Goal: Task Accomplishment & Management: Manage account settings

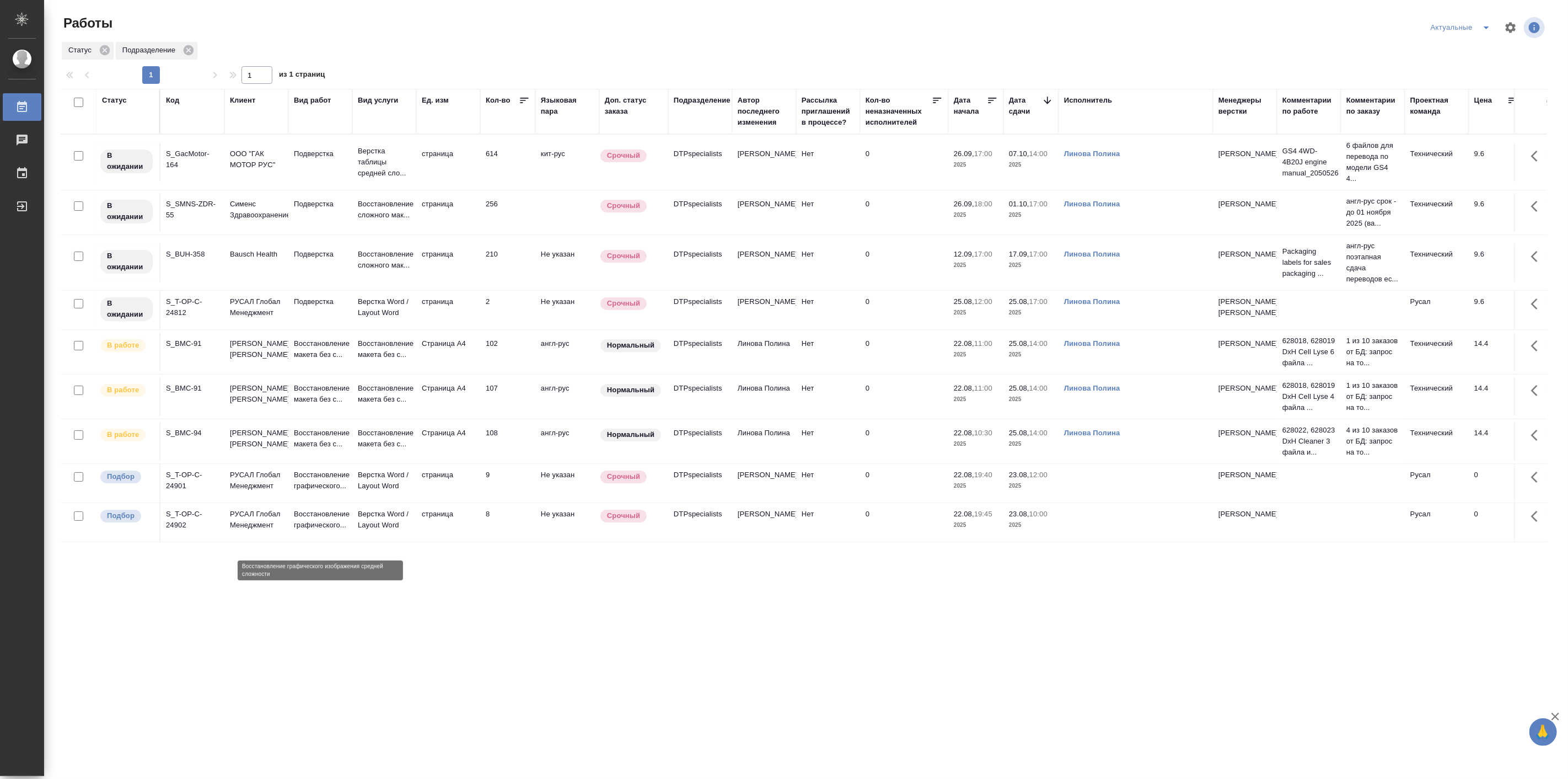
click at [327, 491] on p "Восстановление графического..." at bounding box center [320, 480] width 53 height 22
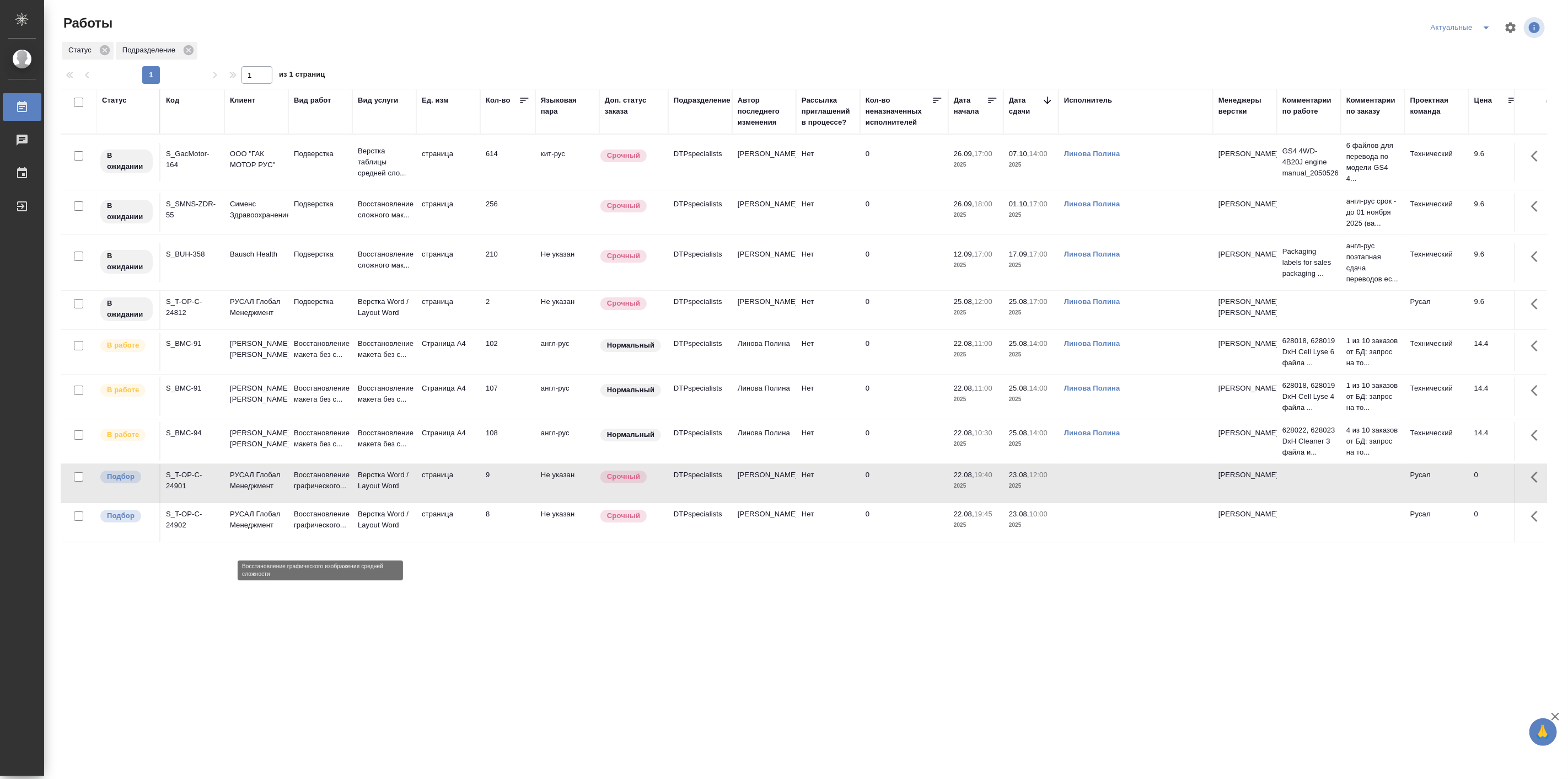
click at [327, 491] on p "Восстановление графического..." at bounding box center [320, 480] width 53 height 22
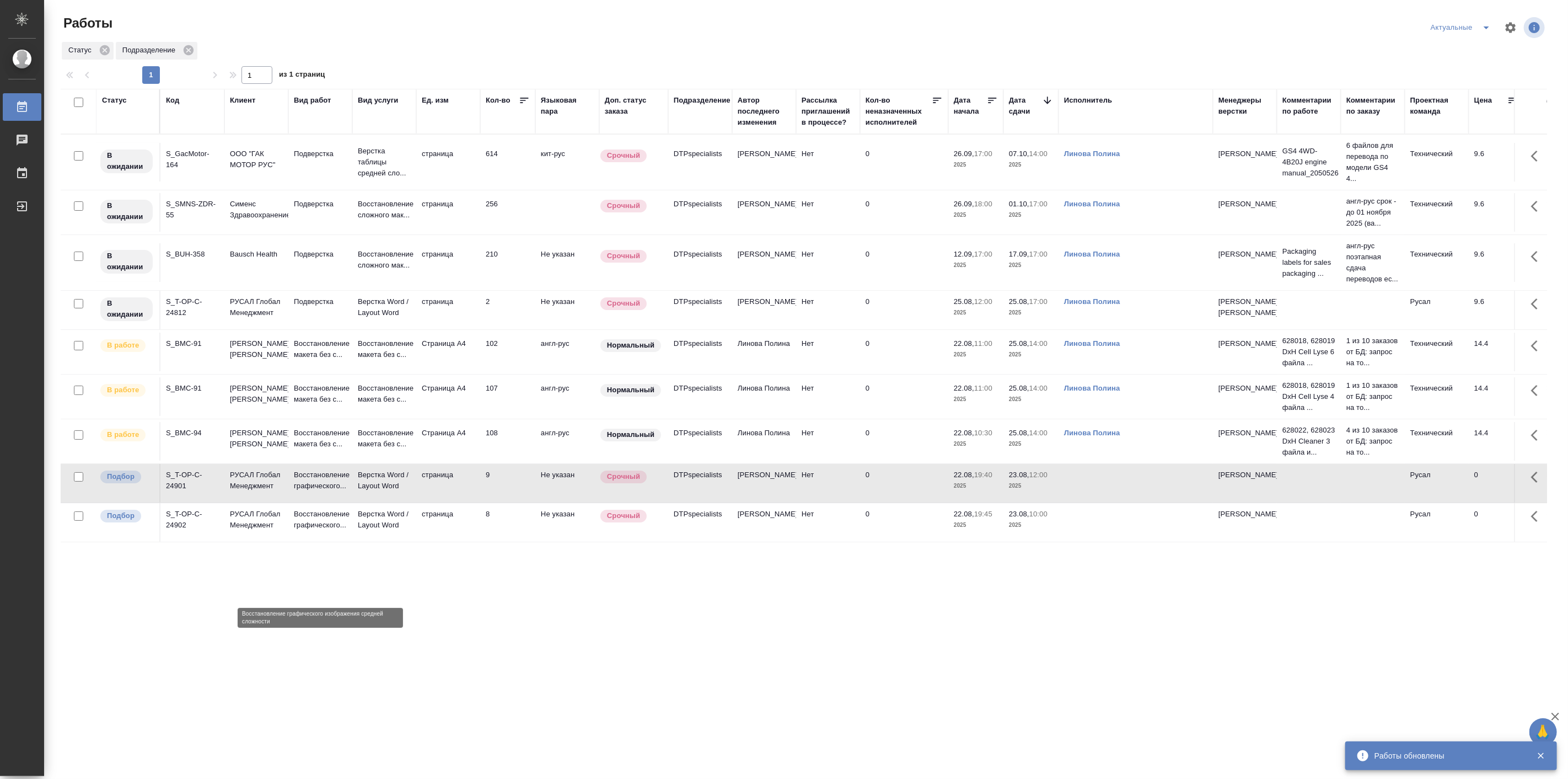
click at [311, 530] on p "Восстановление графического..." at bounding box center [320, 519] width 53 height 22
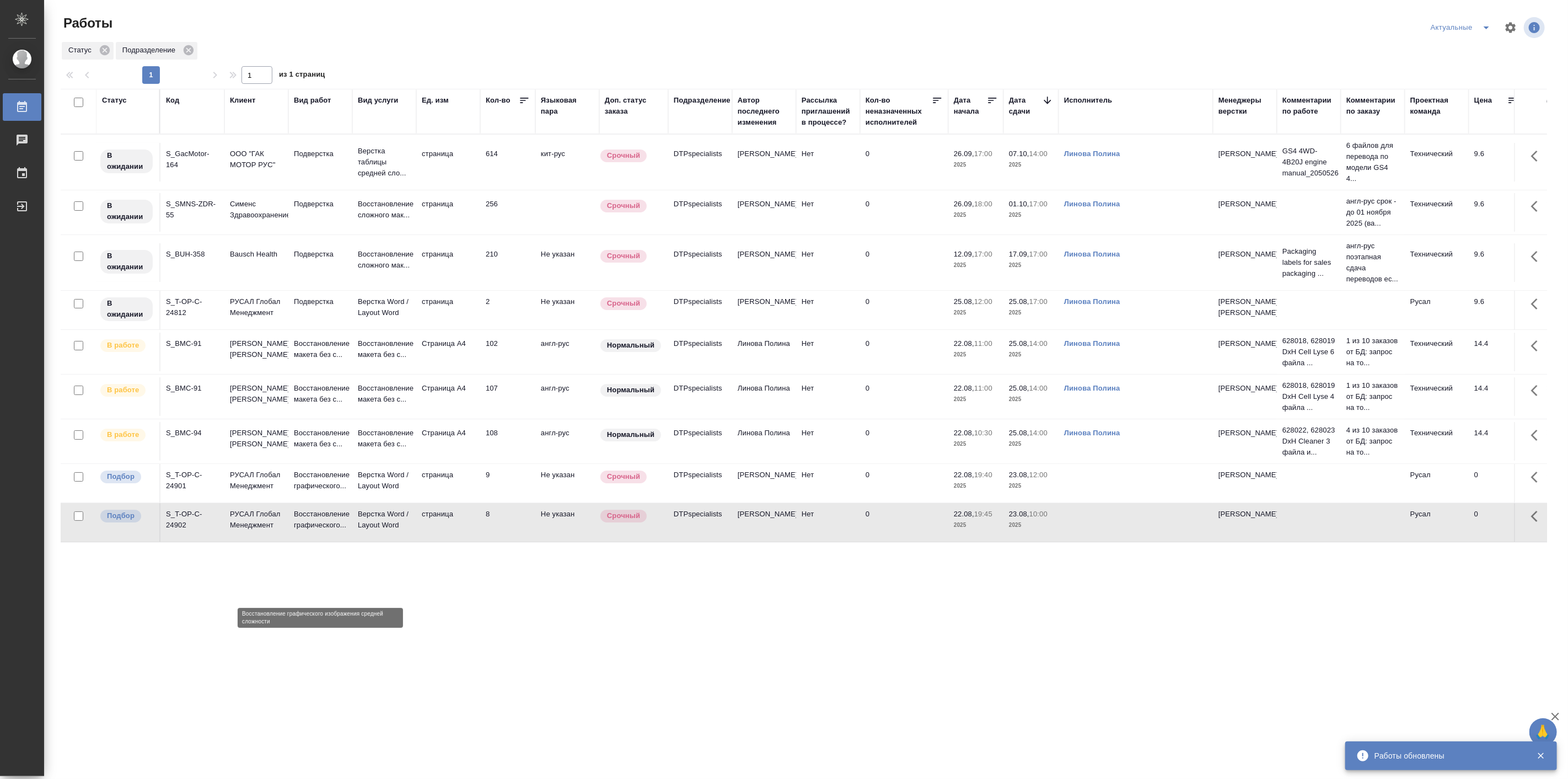
click at [311, 530] on p "Восстановление графического..." at bounding box center [320, 519] width 53 height 22
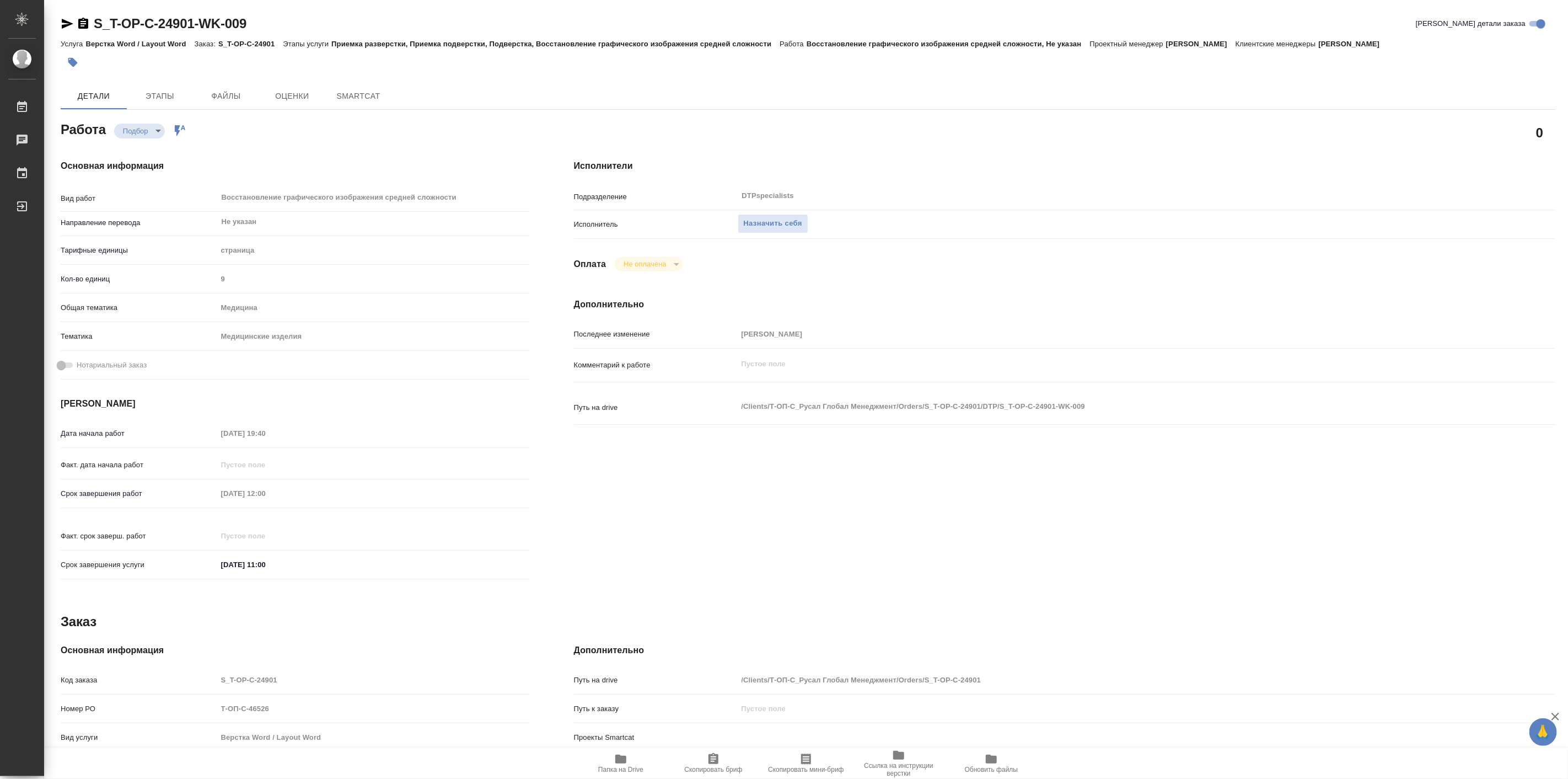
type textarea "x"
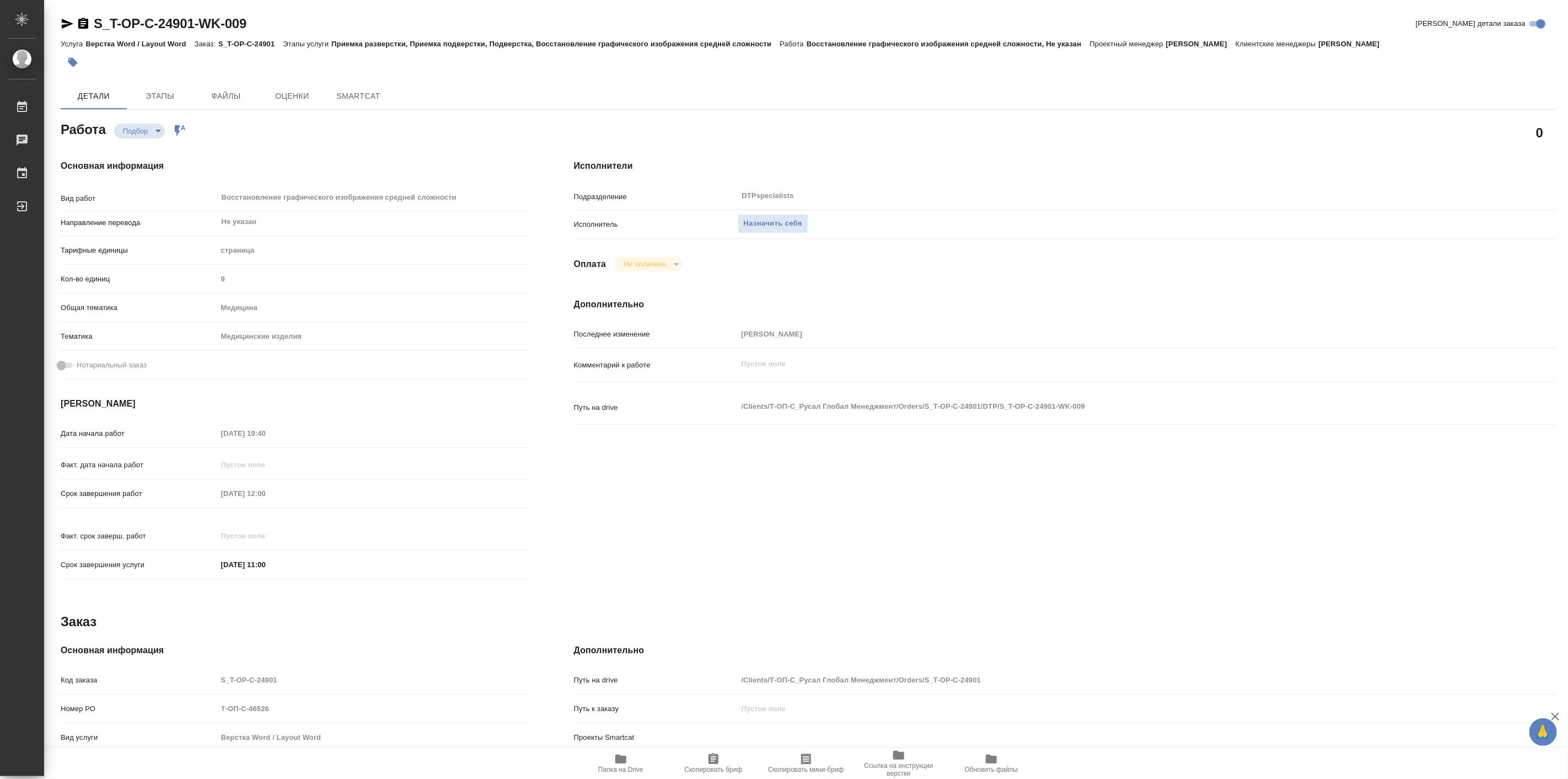
type textarea "x"
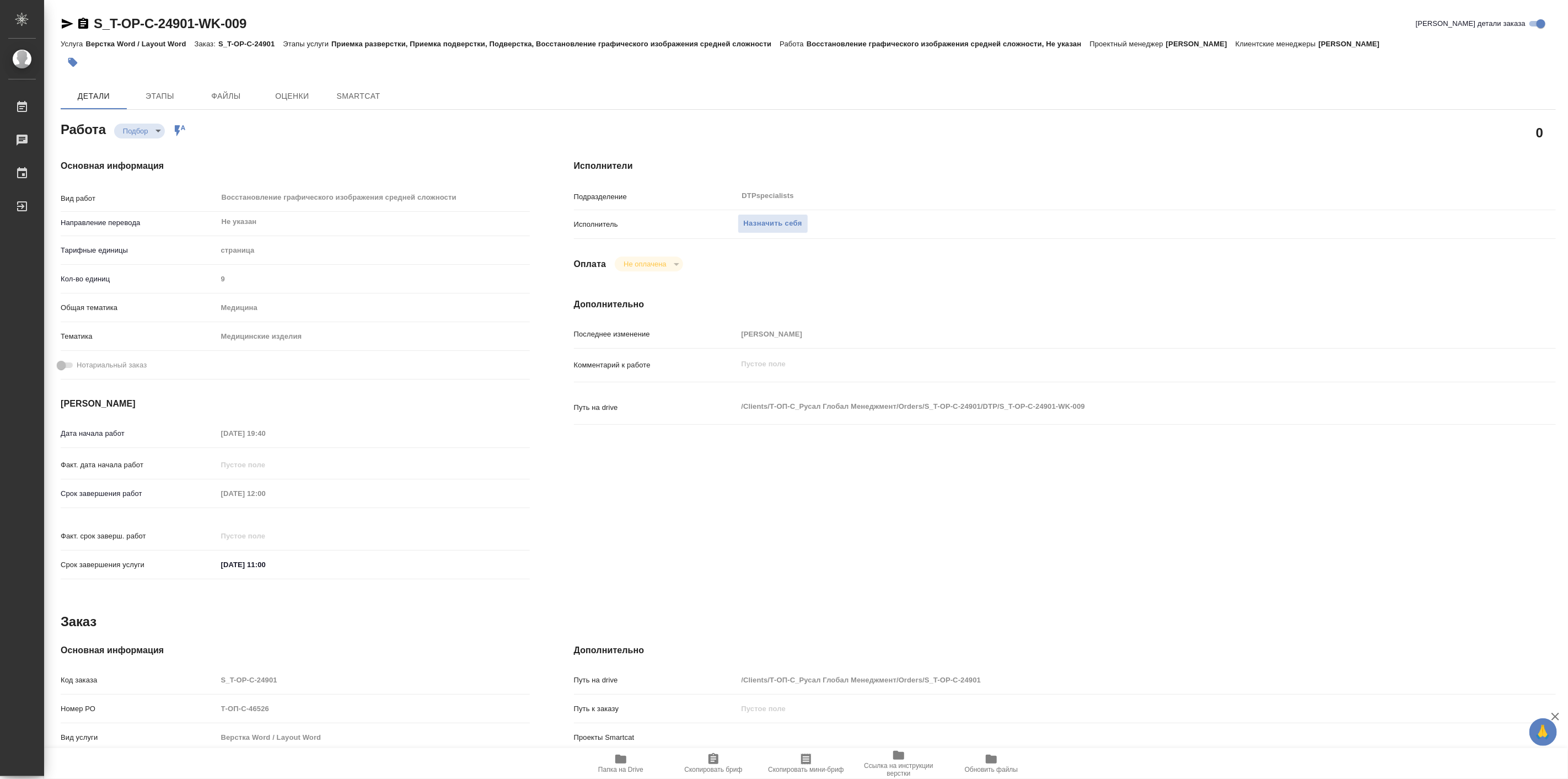
type textarea "x"
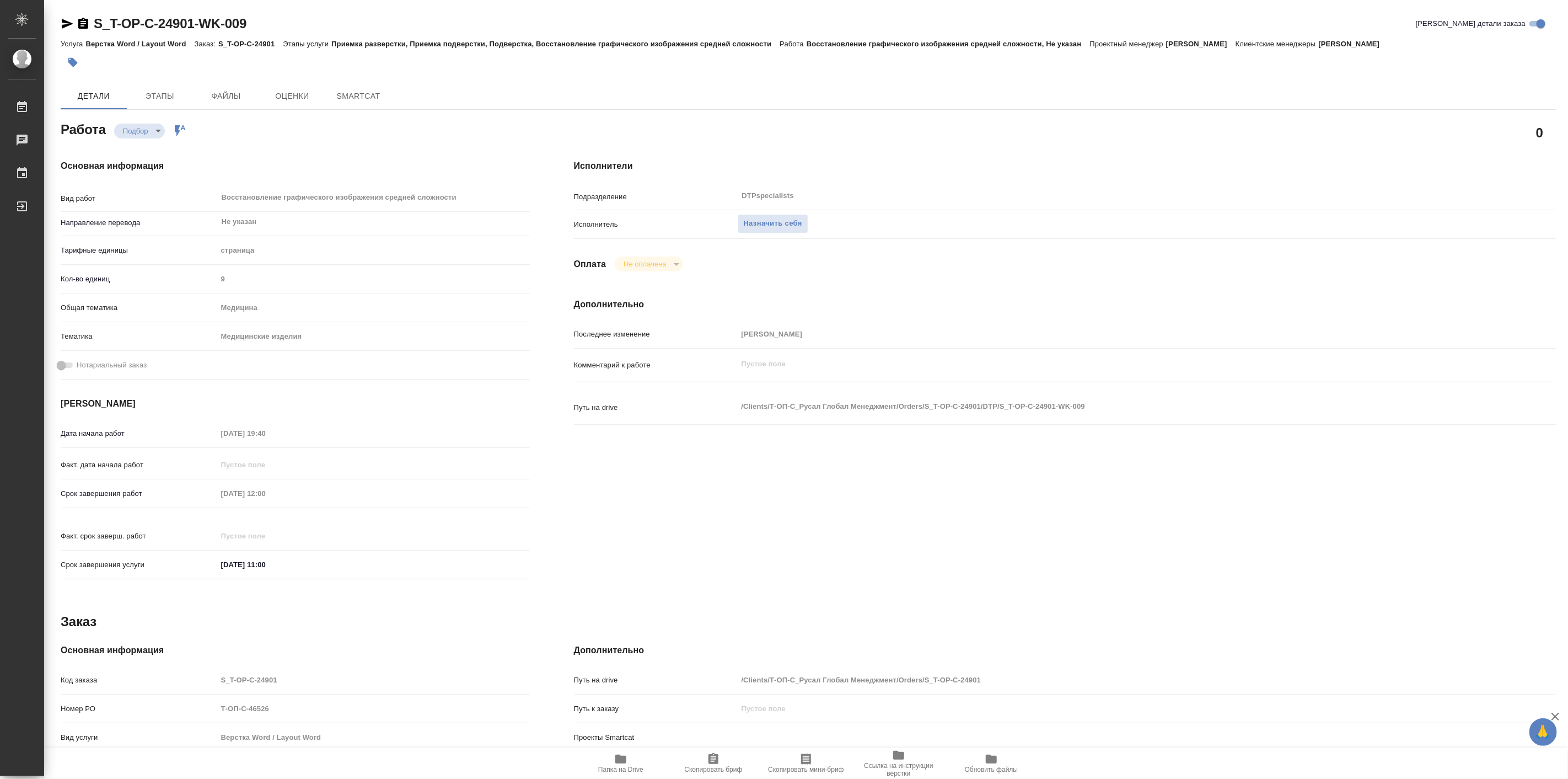
type textarea "x"
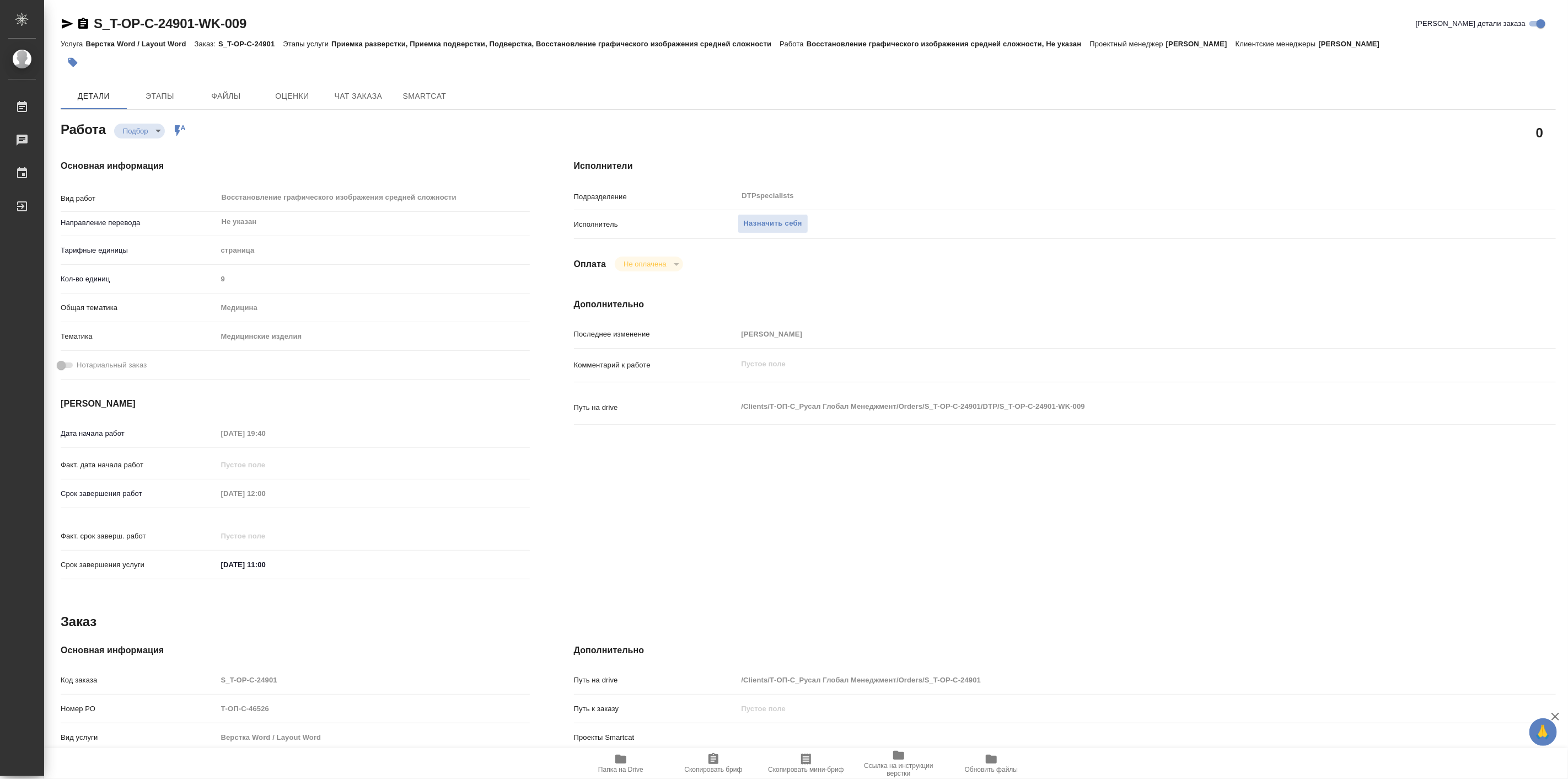
type textarea "x"
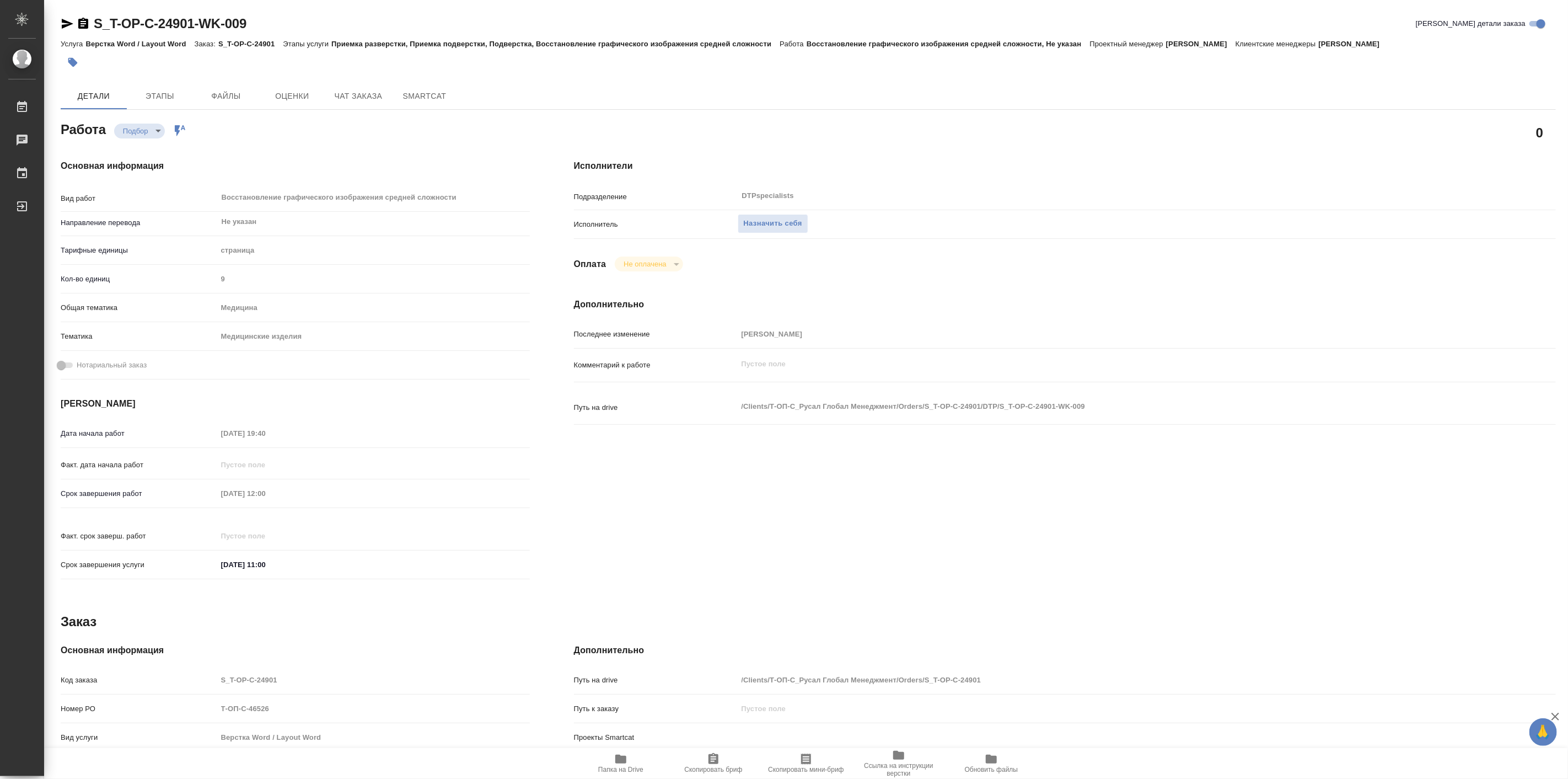
type textarea "x"
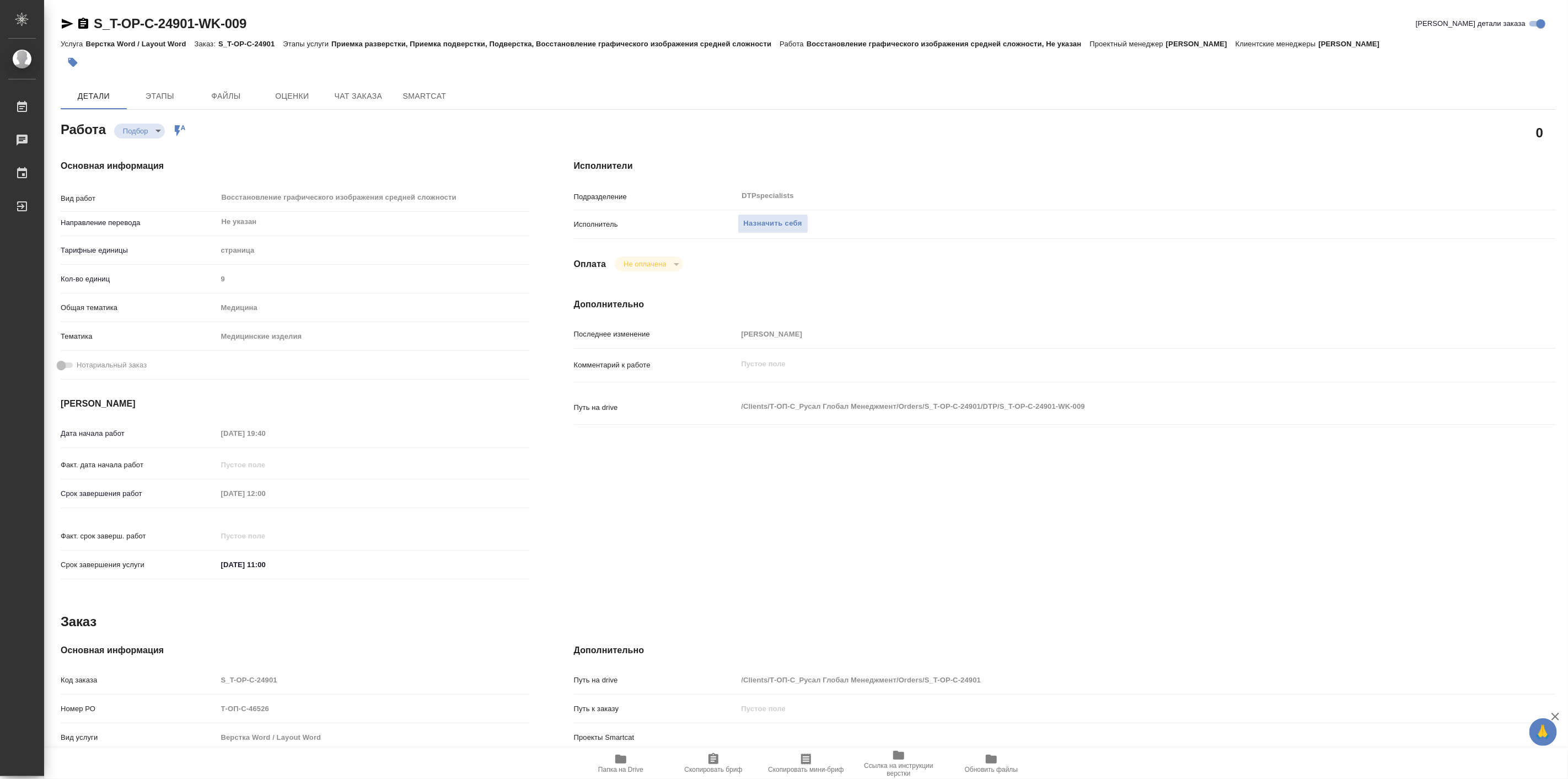
type textarea "x"
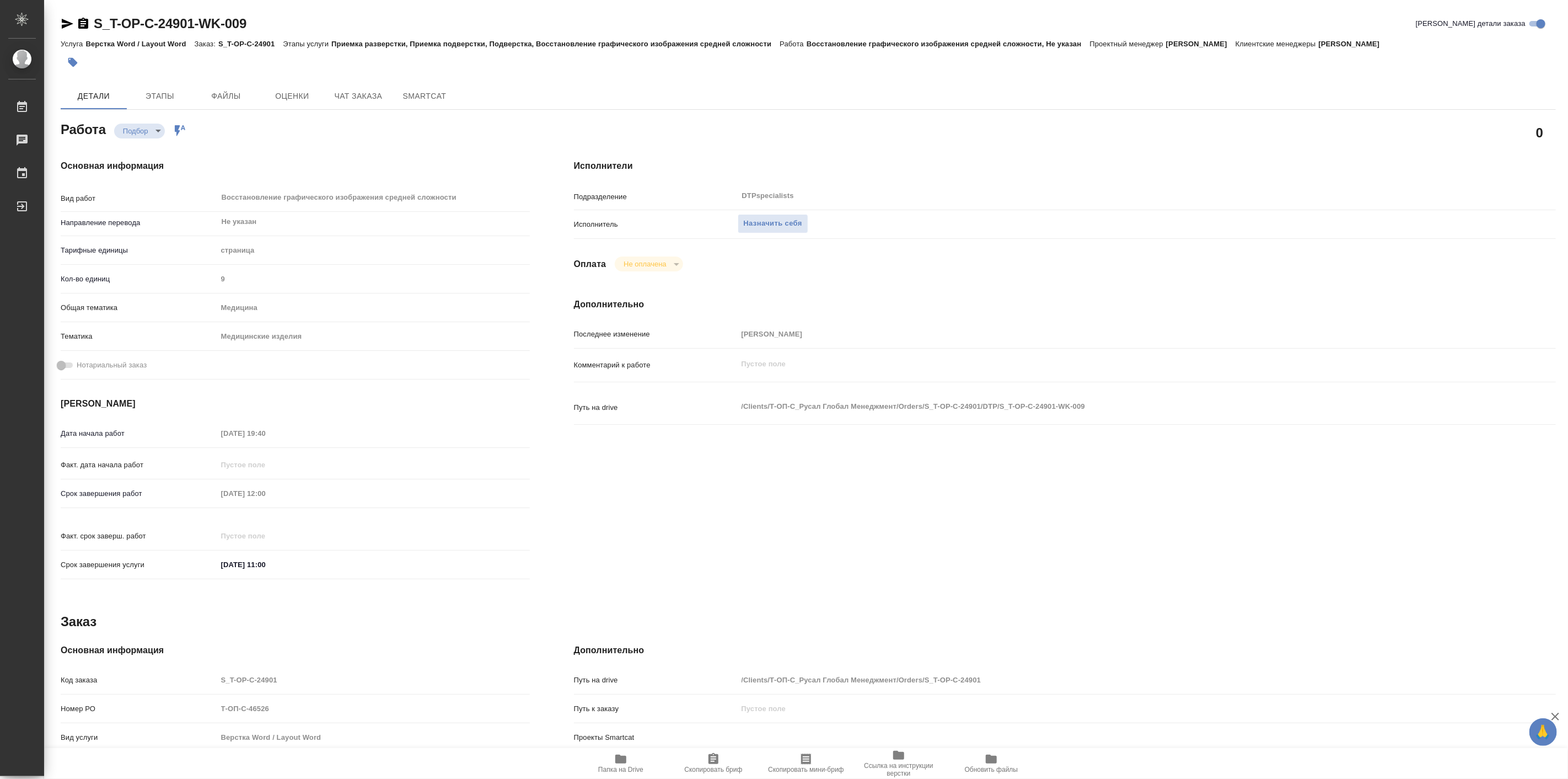
type textarea "x"
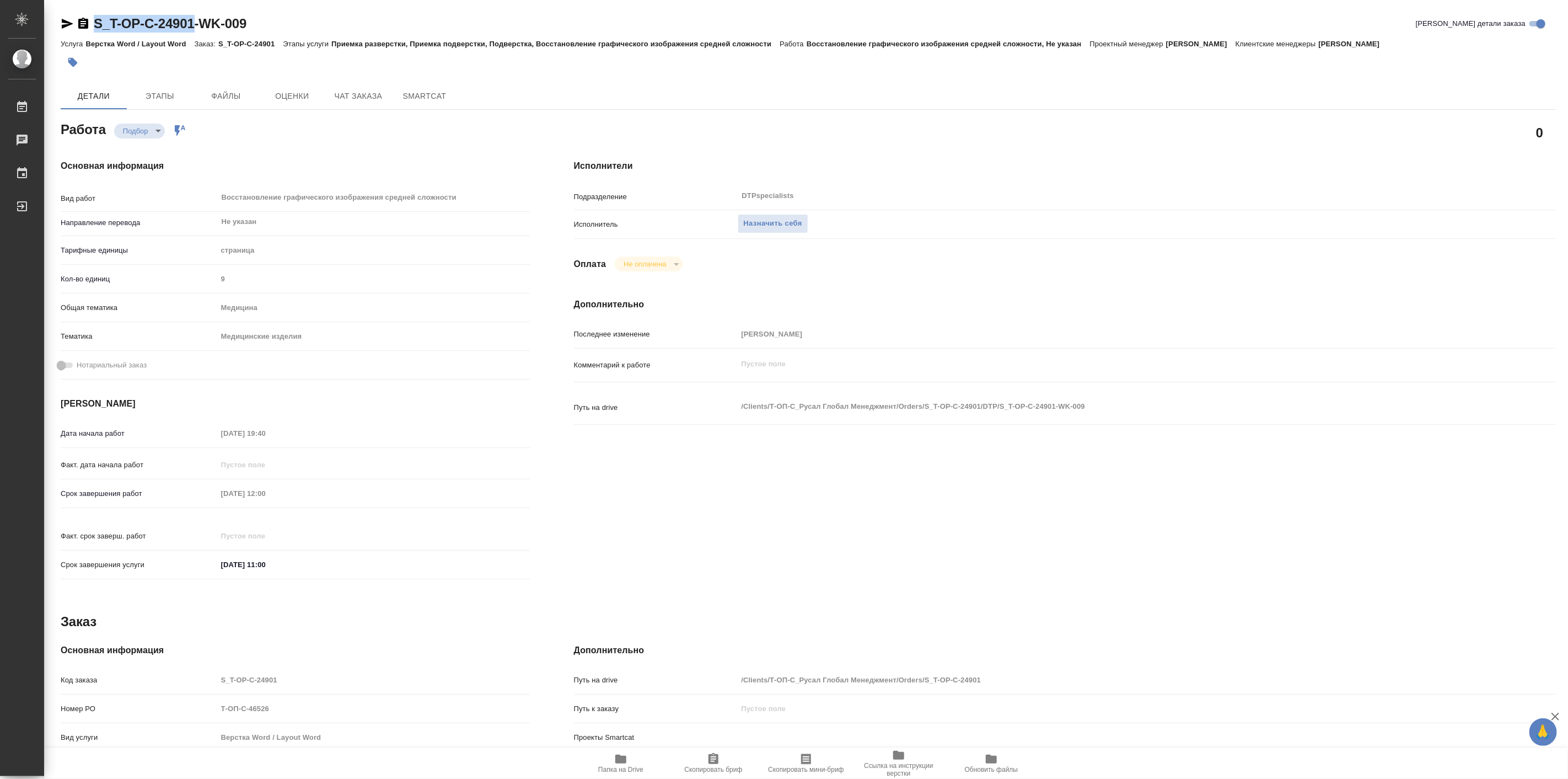
drag, startPoint x: 89, startPoint y: 4, endPoint x: 199, endPoint y: 33, distance: 113.8
click at [199, 33] on div "S_T-OP-C-24901-WK-009 Кратко детали заказа Услуга Верстка Word / Layout Word За…" at bounding box center [808, 469] width 1507 height 939
copy link "S_T-OP-C-24901"
click at [363, 95] on span "Чат заказа" at bounding box center [358, 96] width 53 height 14
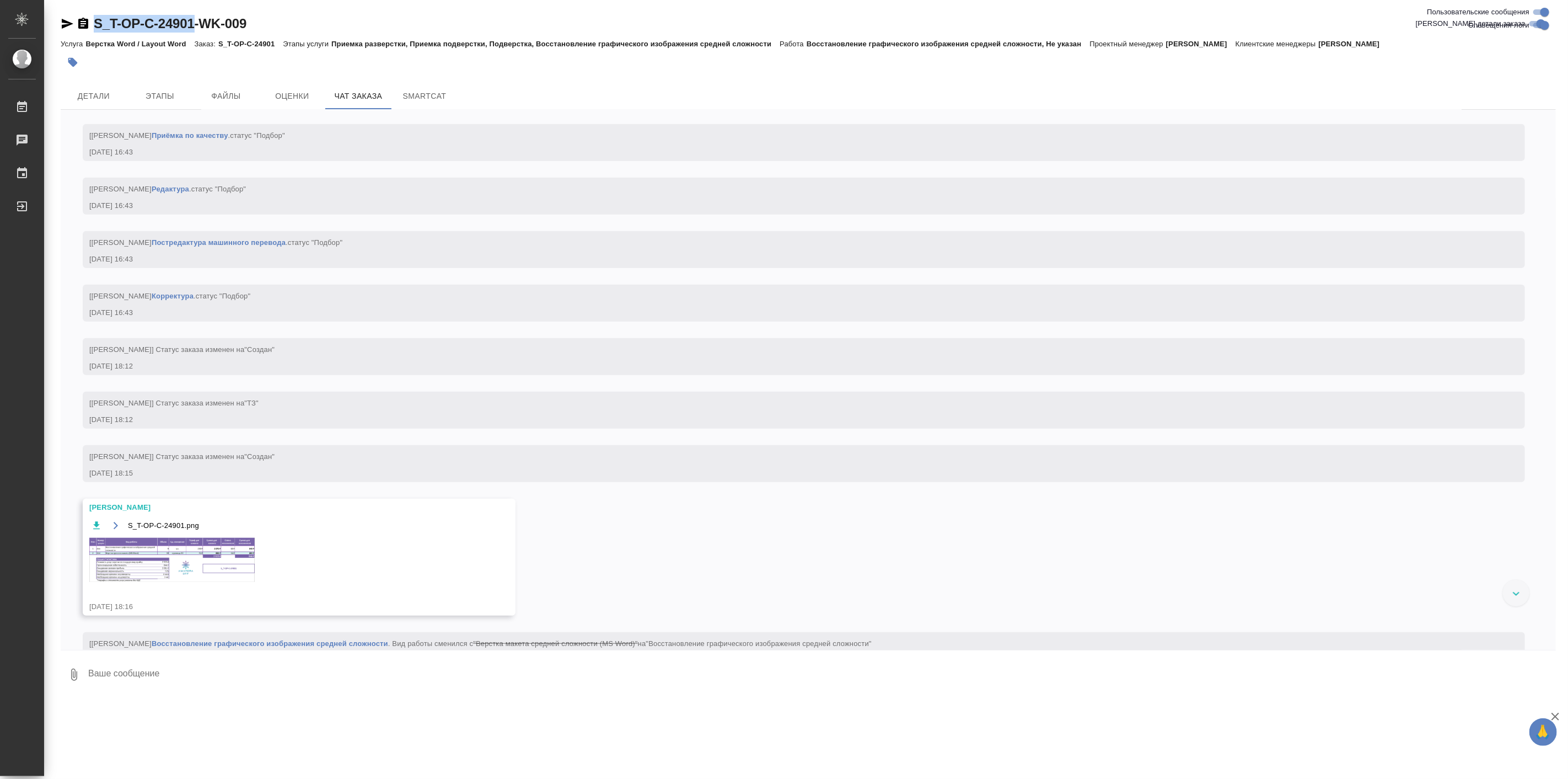
scroll to position [1067, 0]
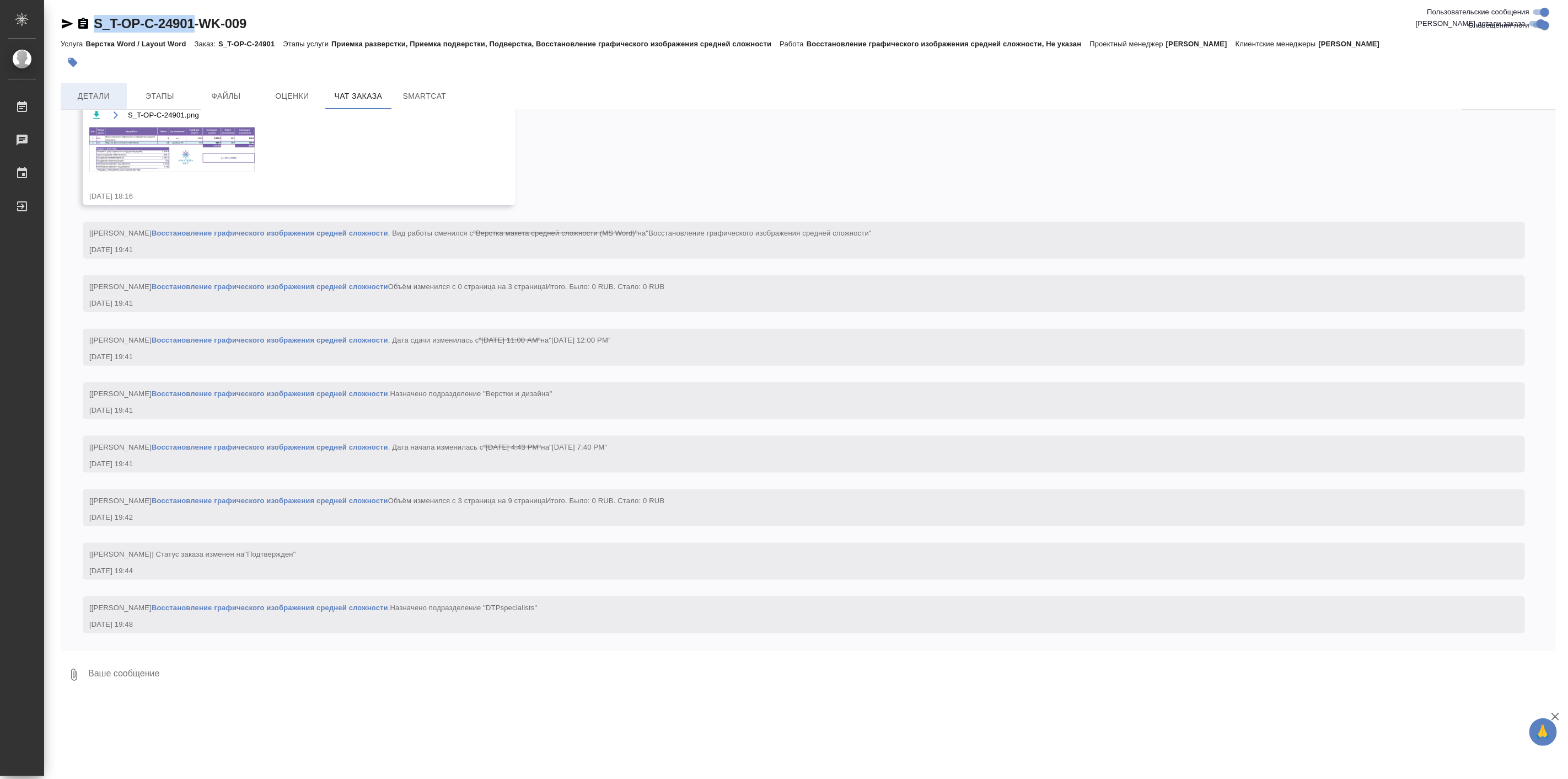
click at [103, 89] on span "Детали" at bounding box center [93, 96] width 53 height 14
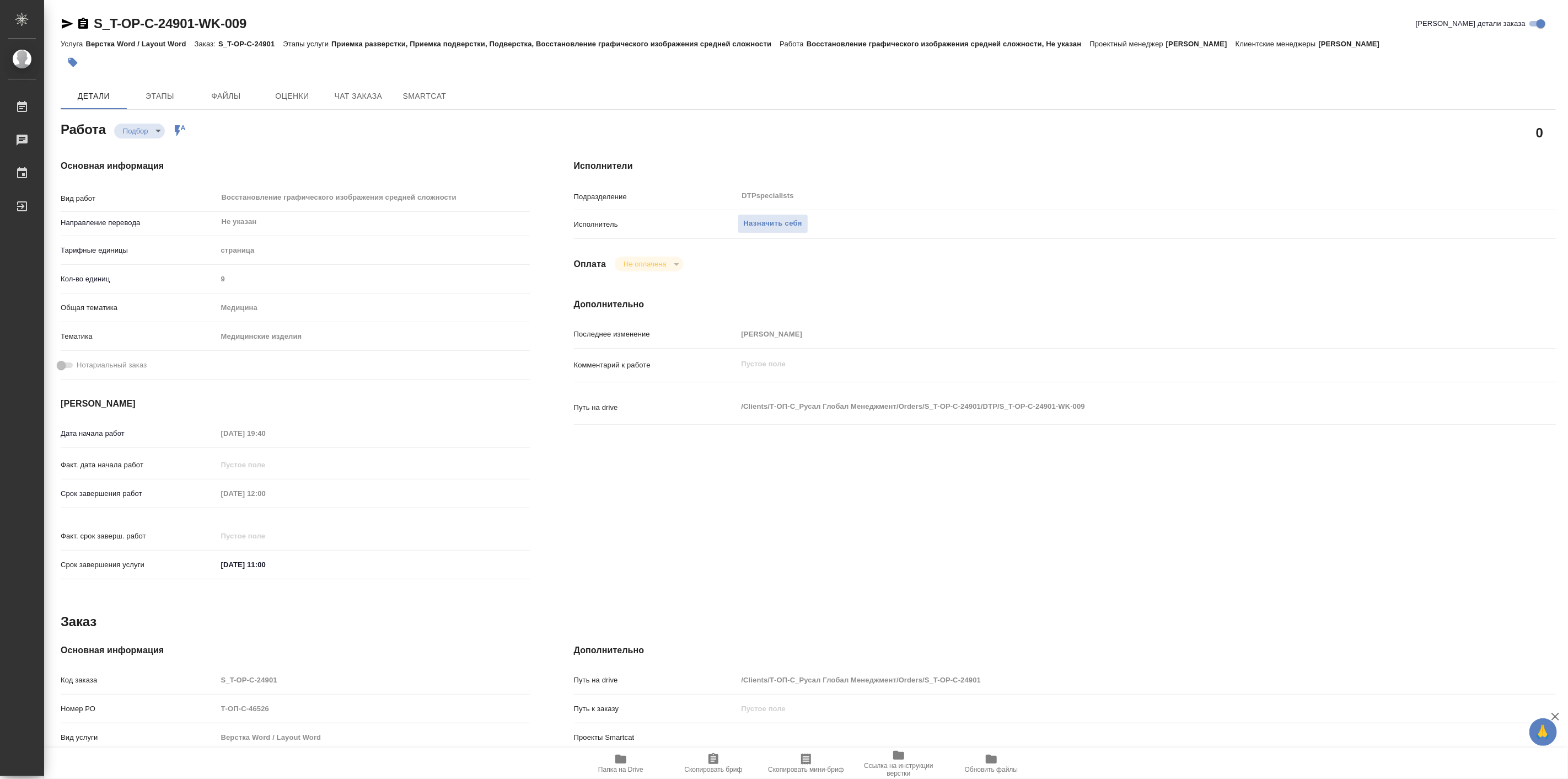
type textarea "x"
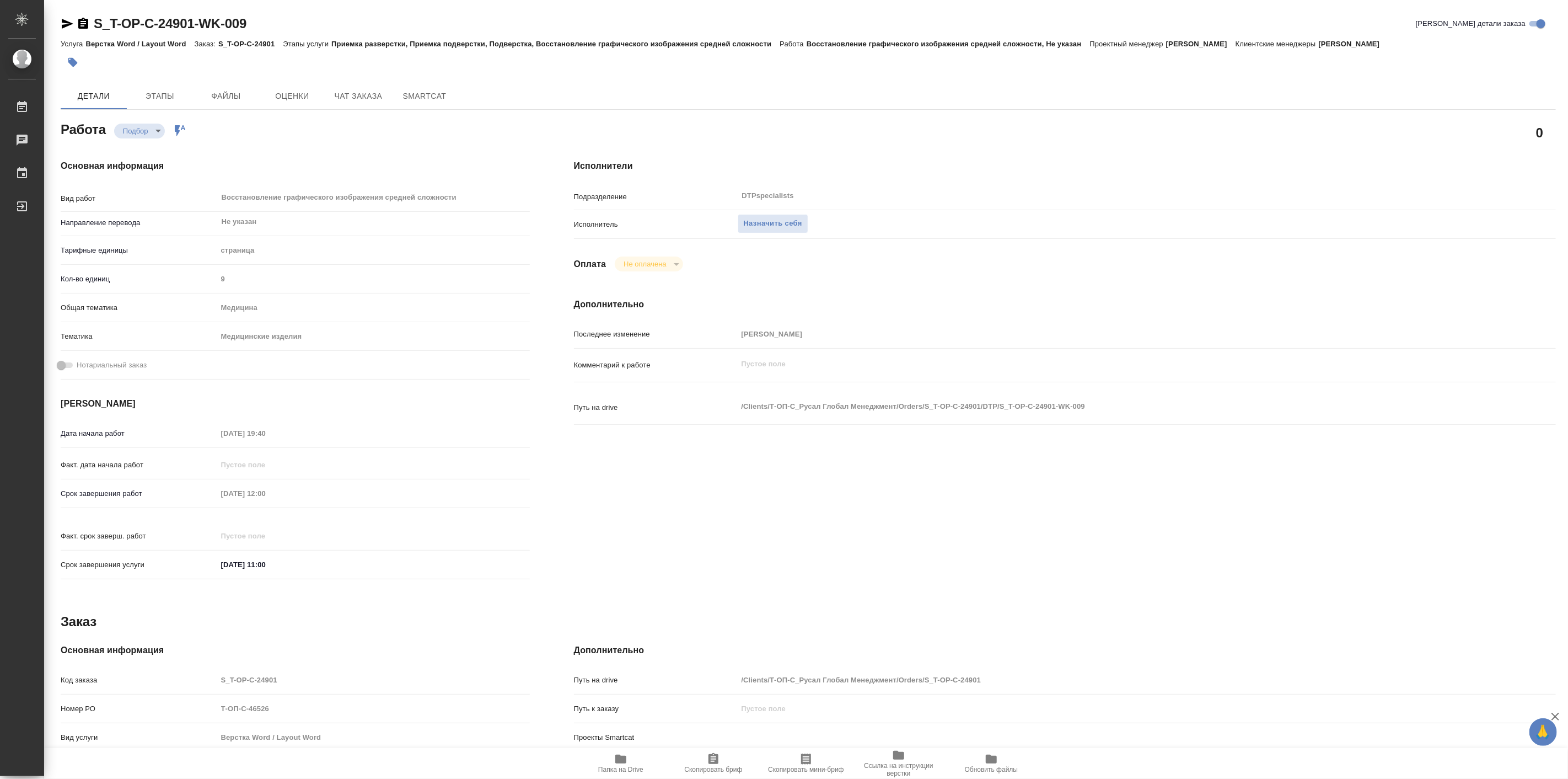
type textarea "x"
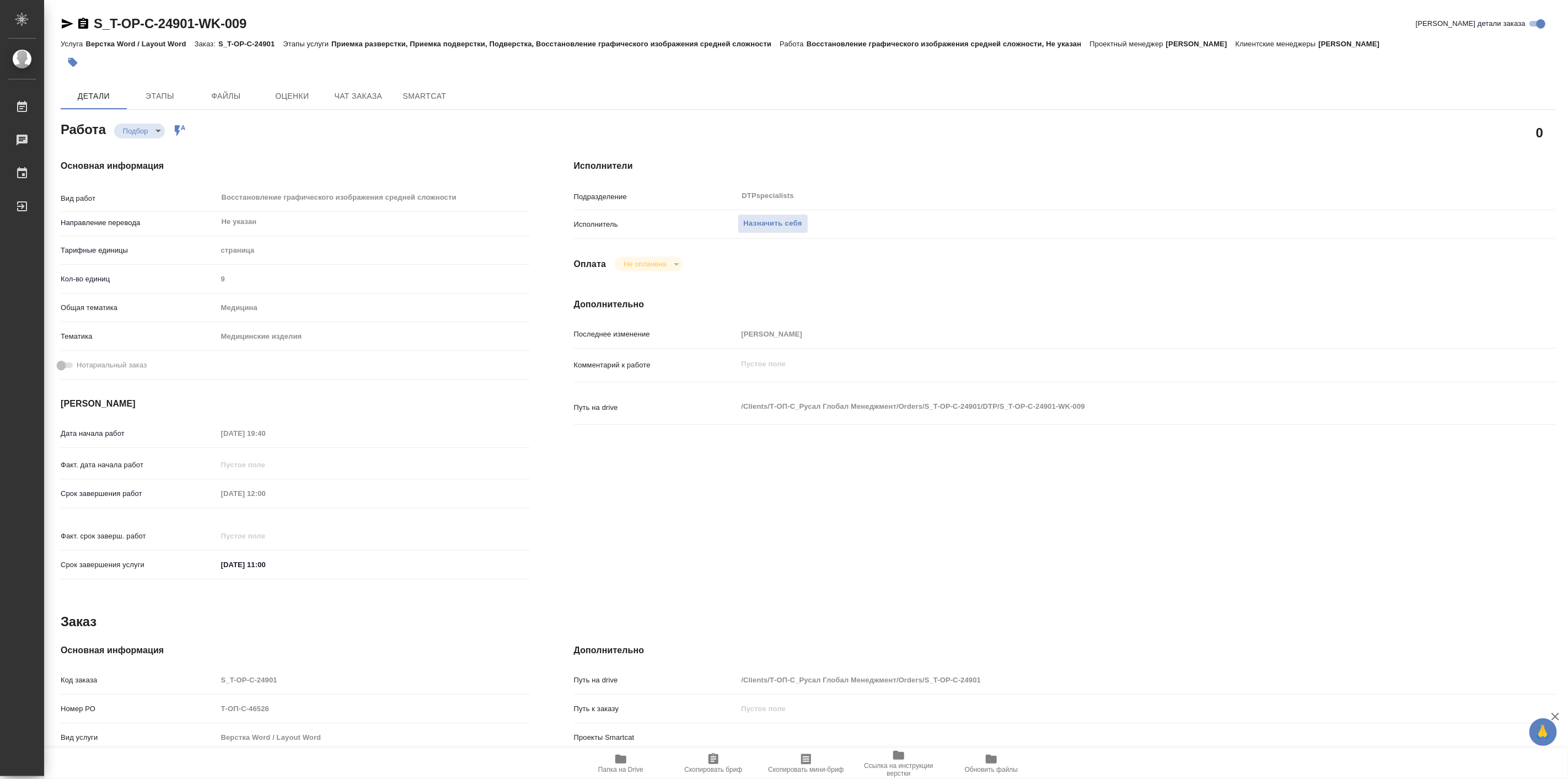
type textarea "x"
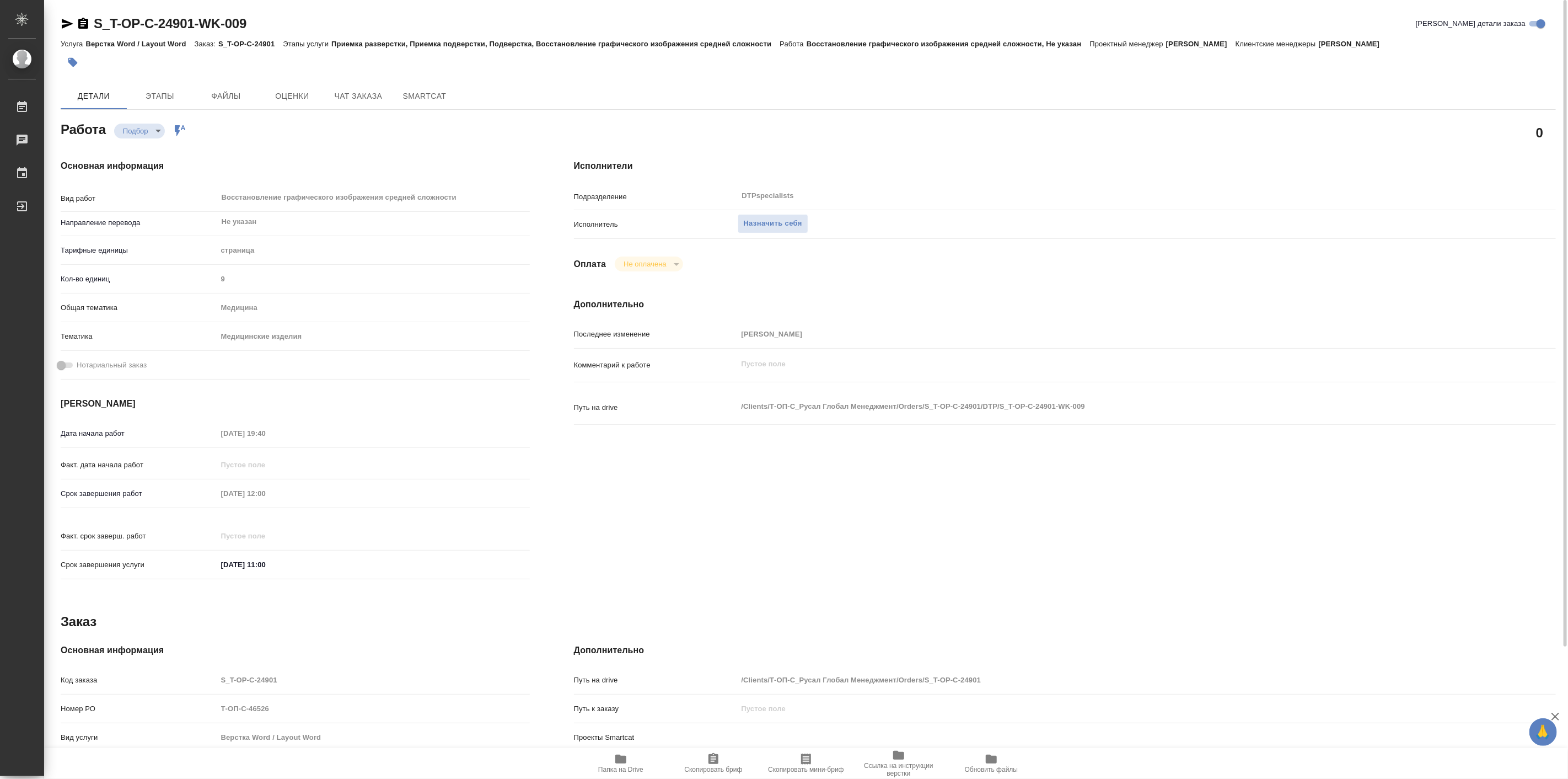
type textarea "x"
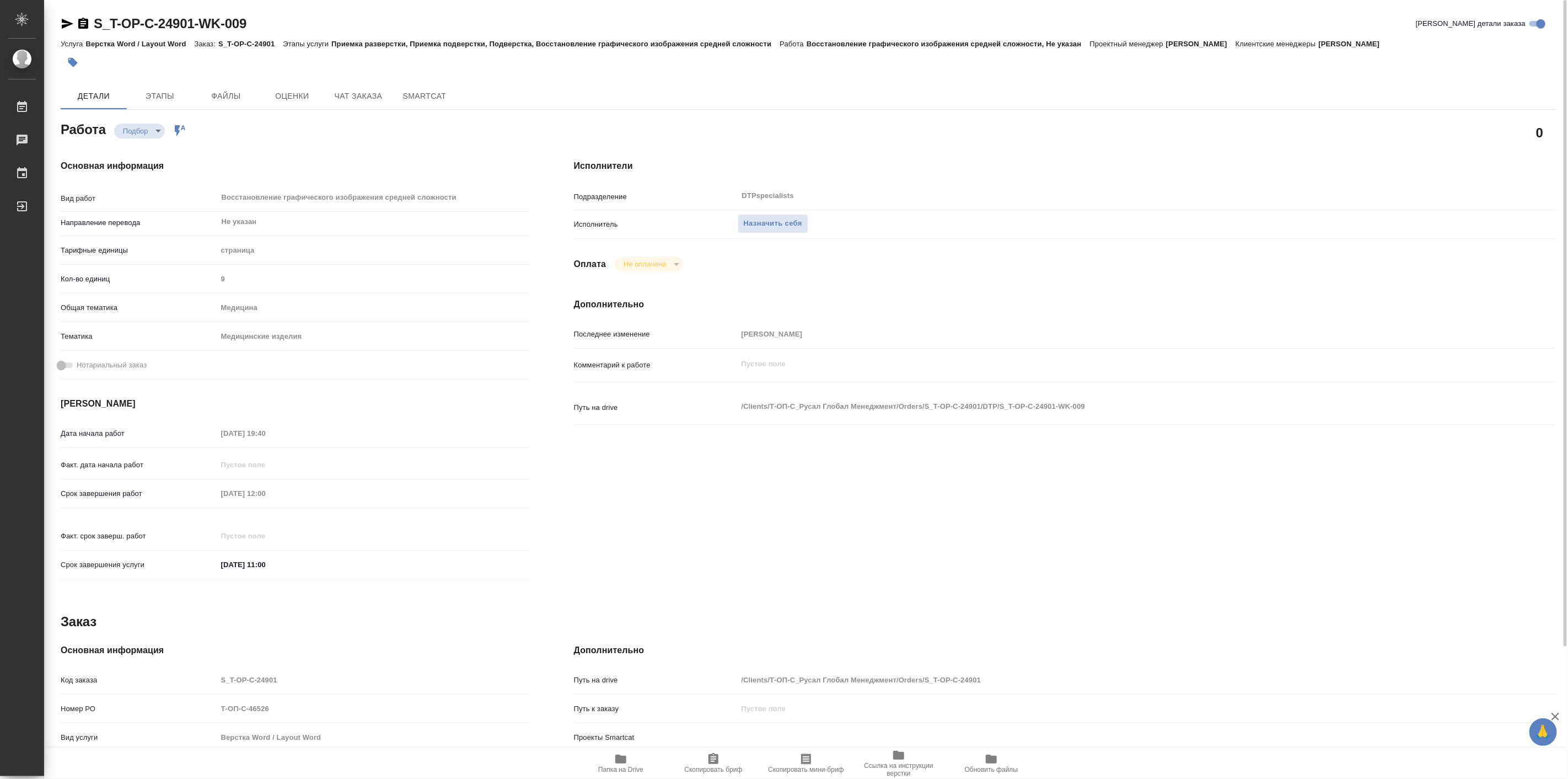
click at [616, 762] on icon "button" at bounding box center [620, 758] width 11 height 9
type textarea "x"
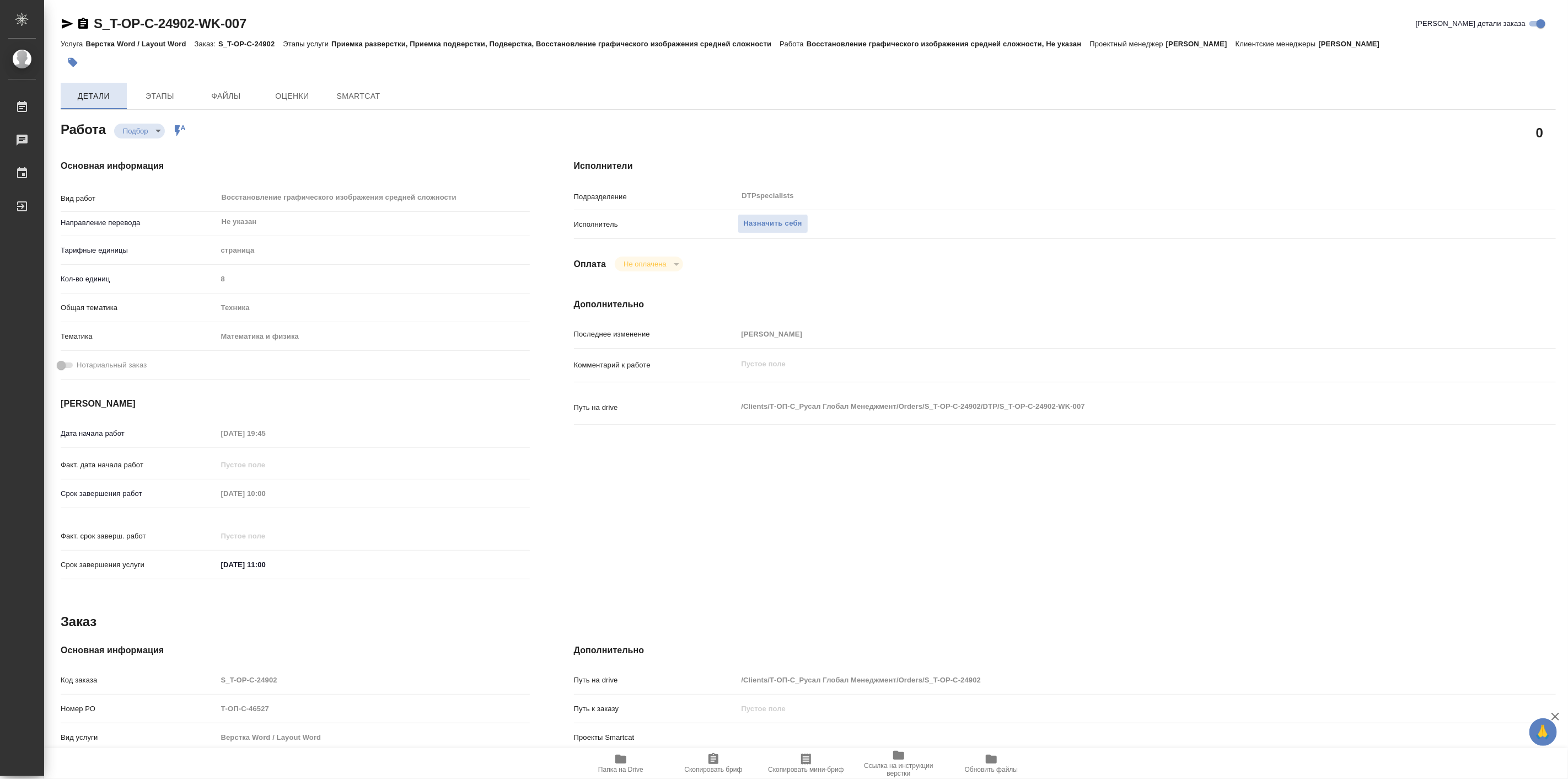
type textarea "x"
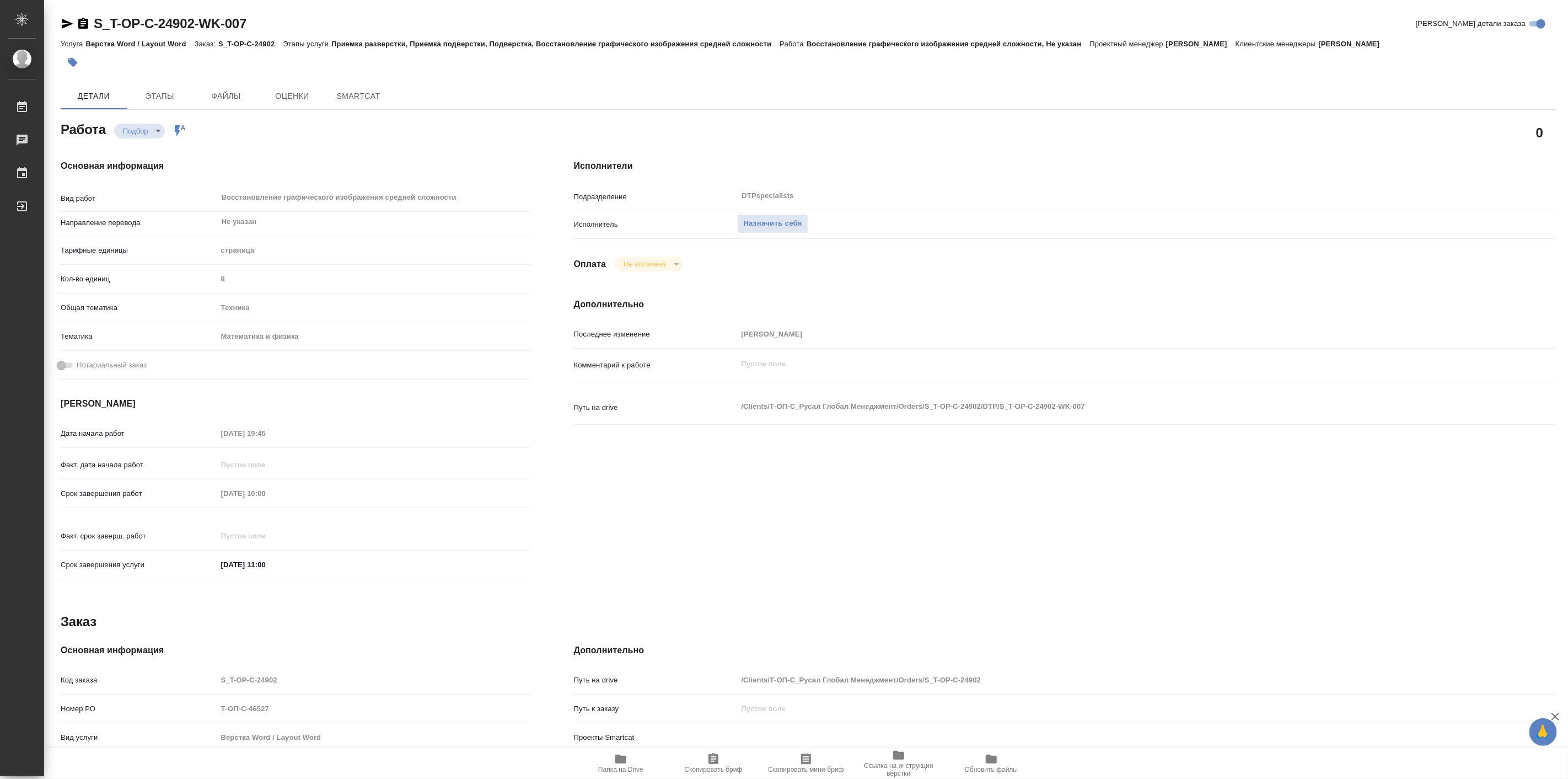
type textarea "x"
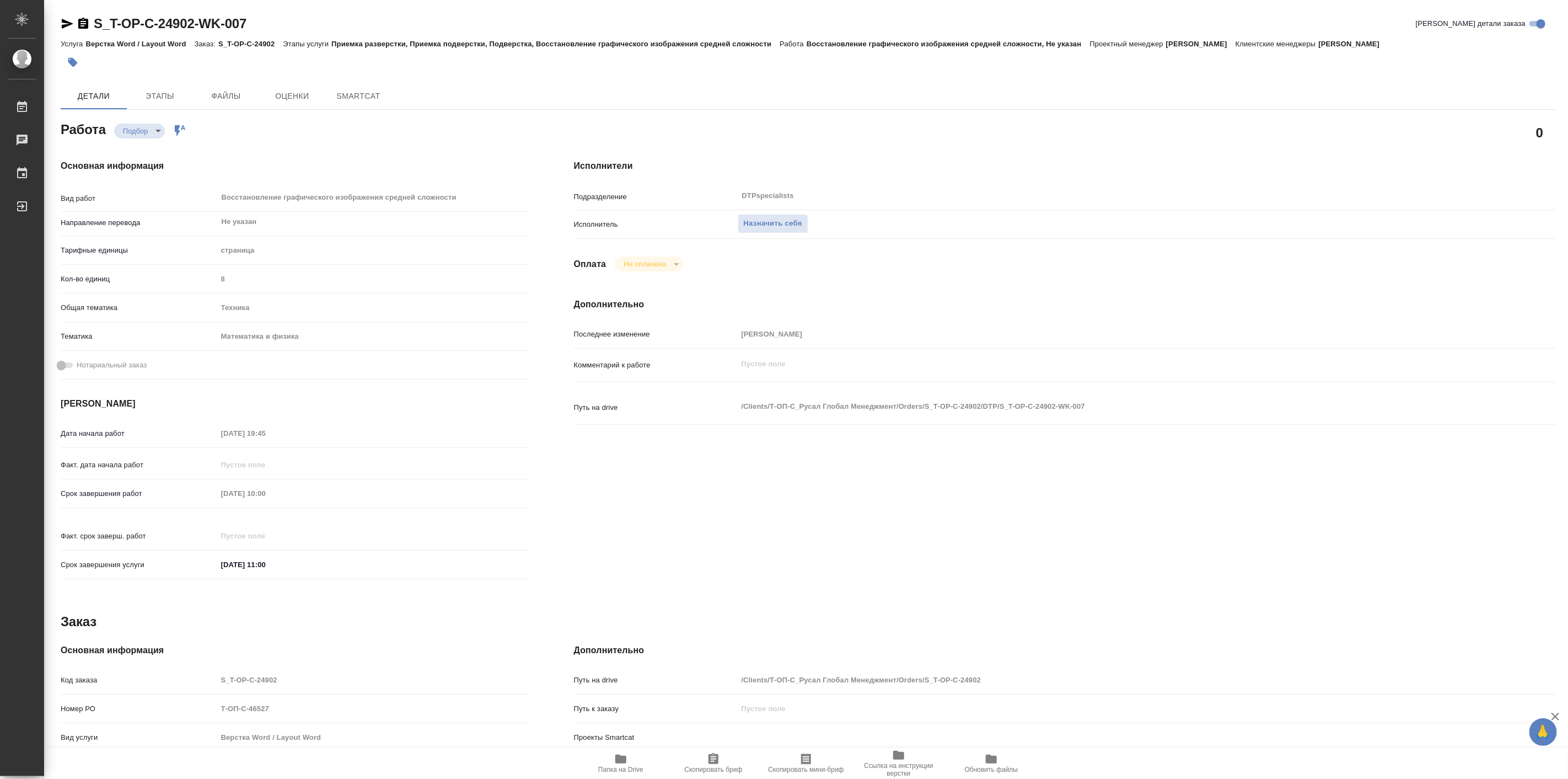
type textarea "x"
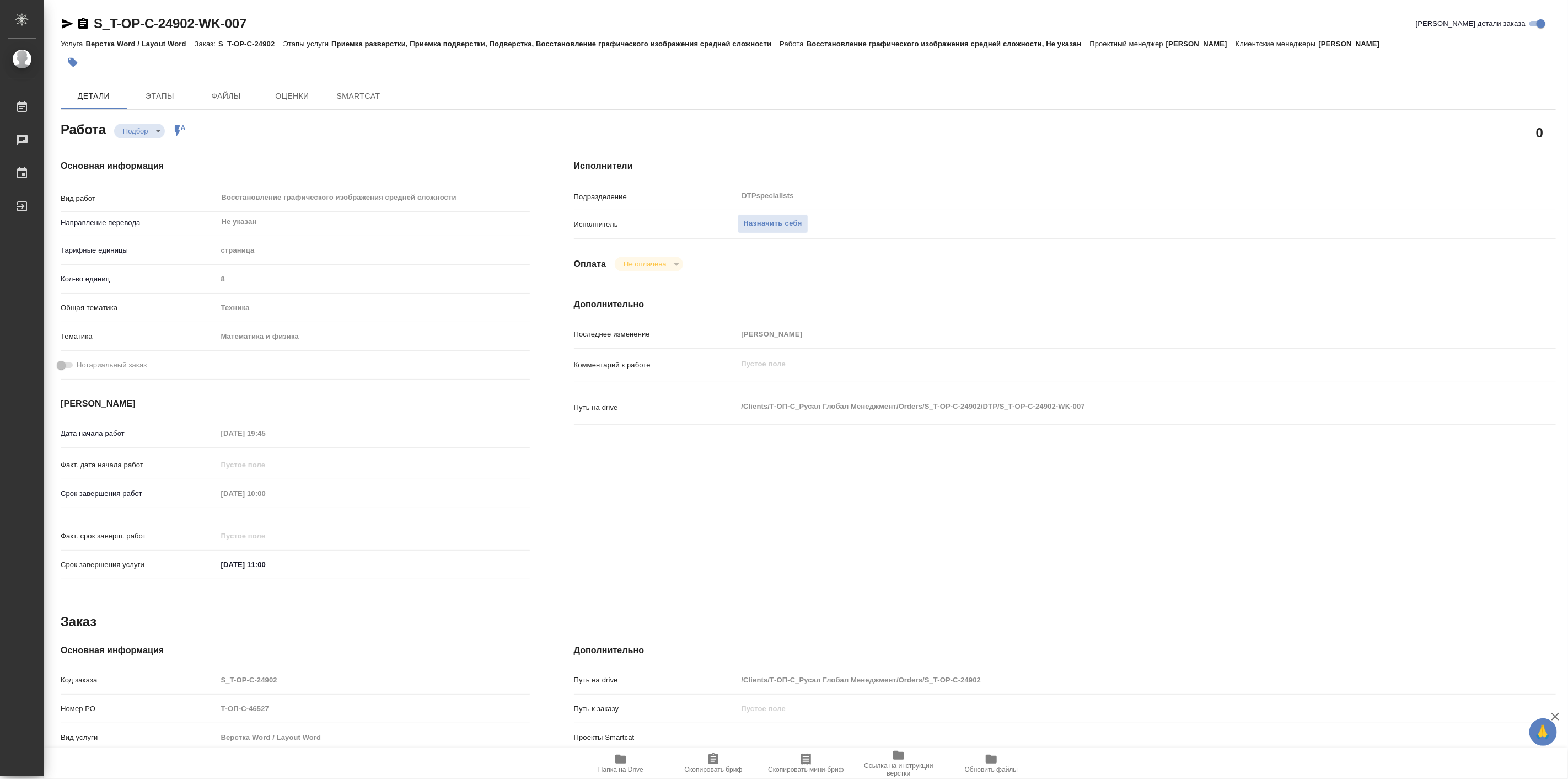
type textarea "x"
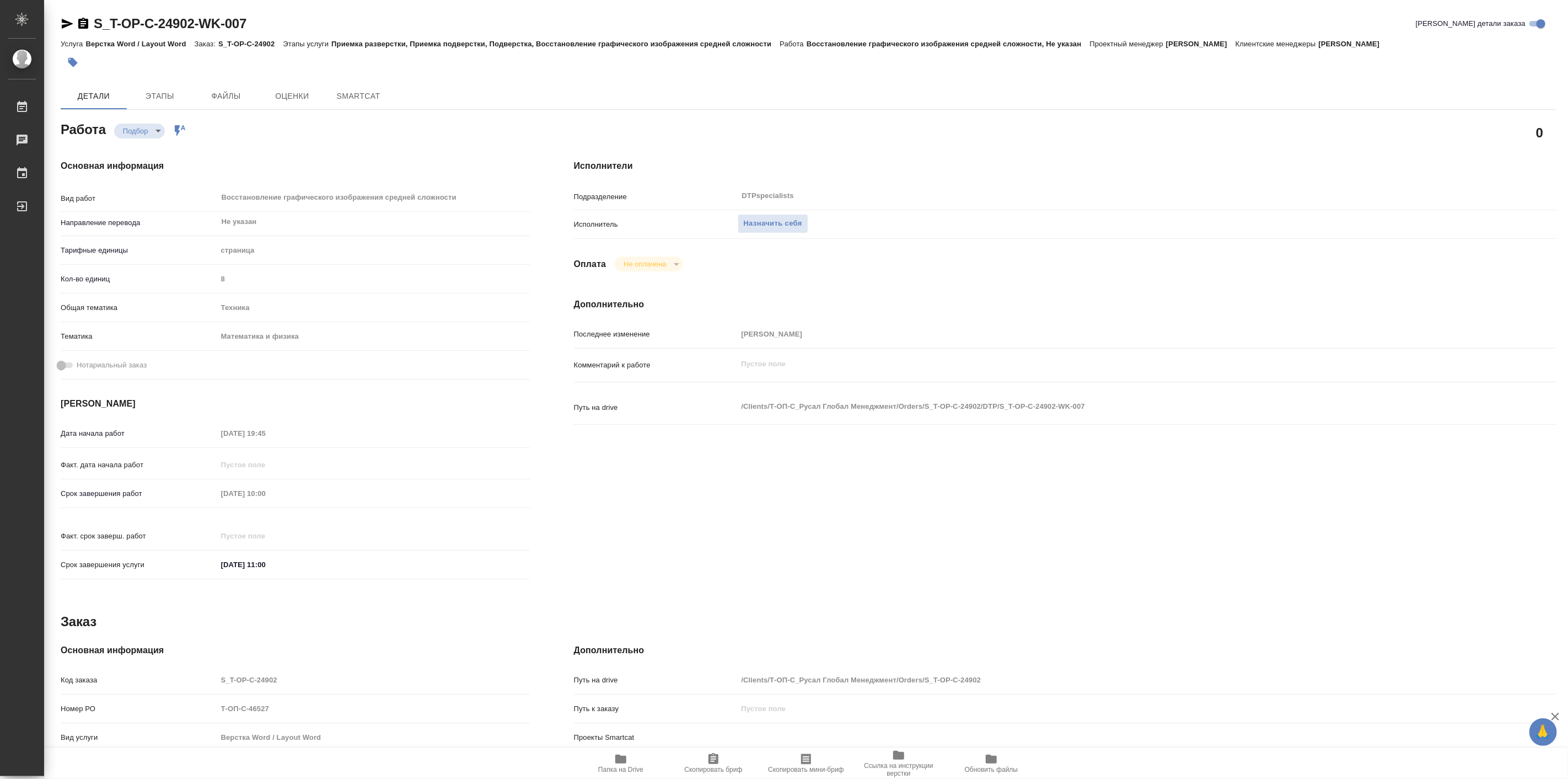
type textarea "x"
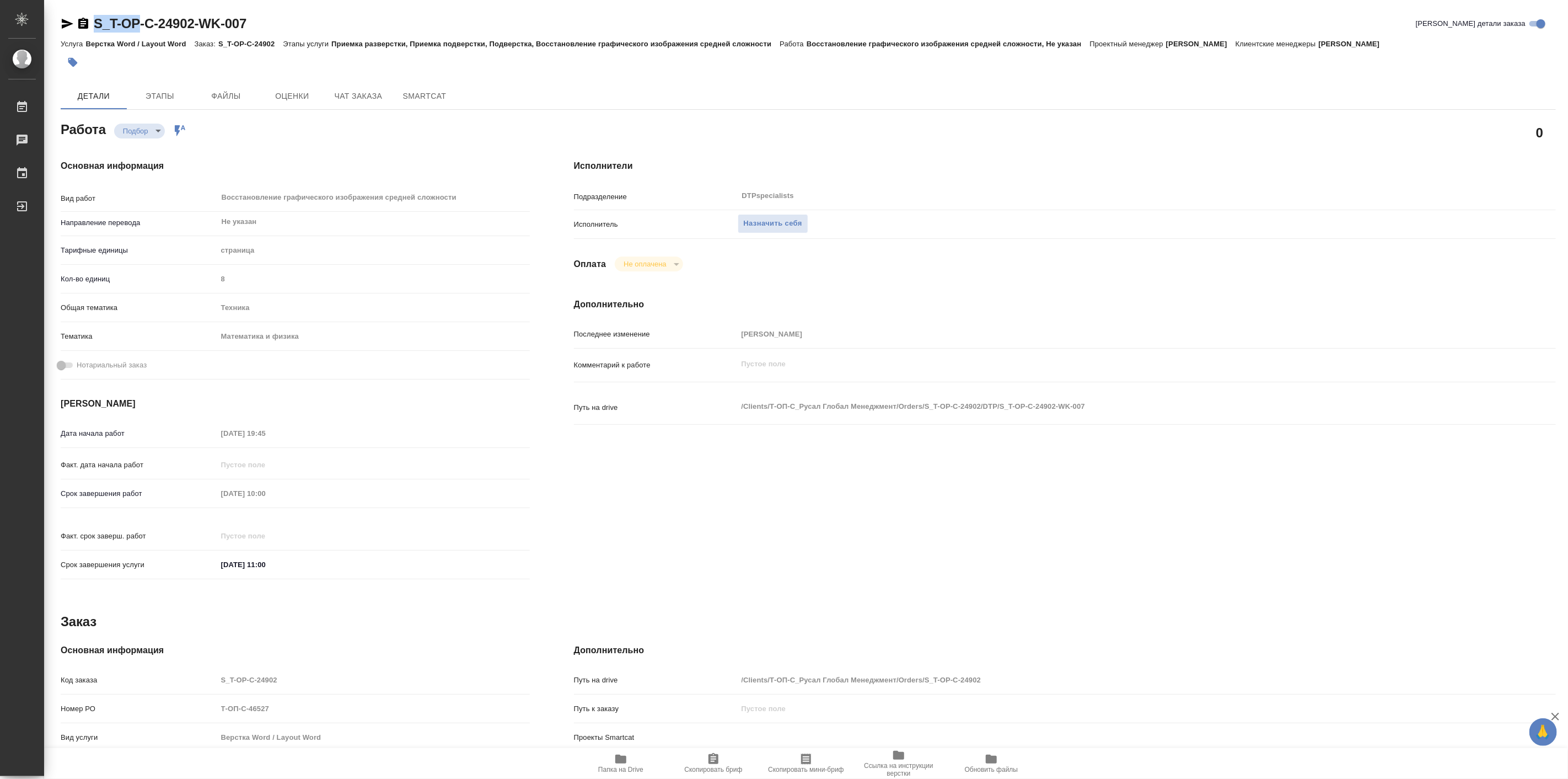
type textarea "x"
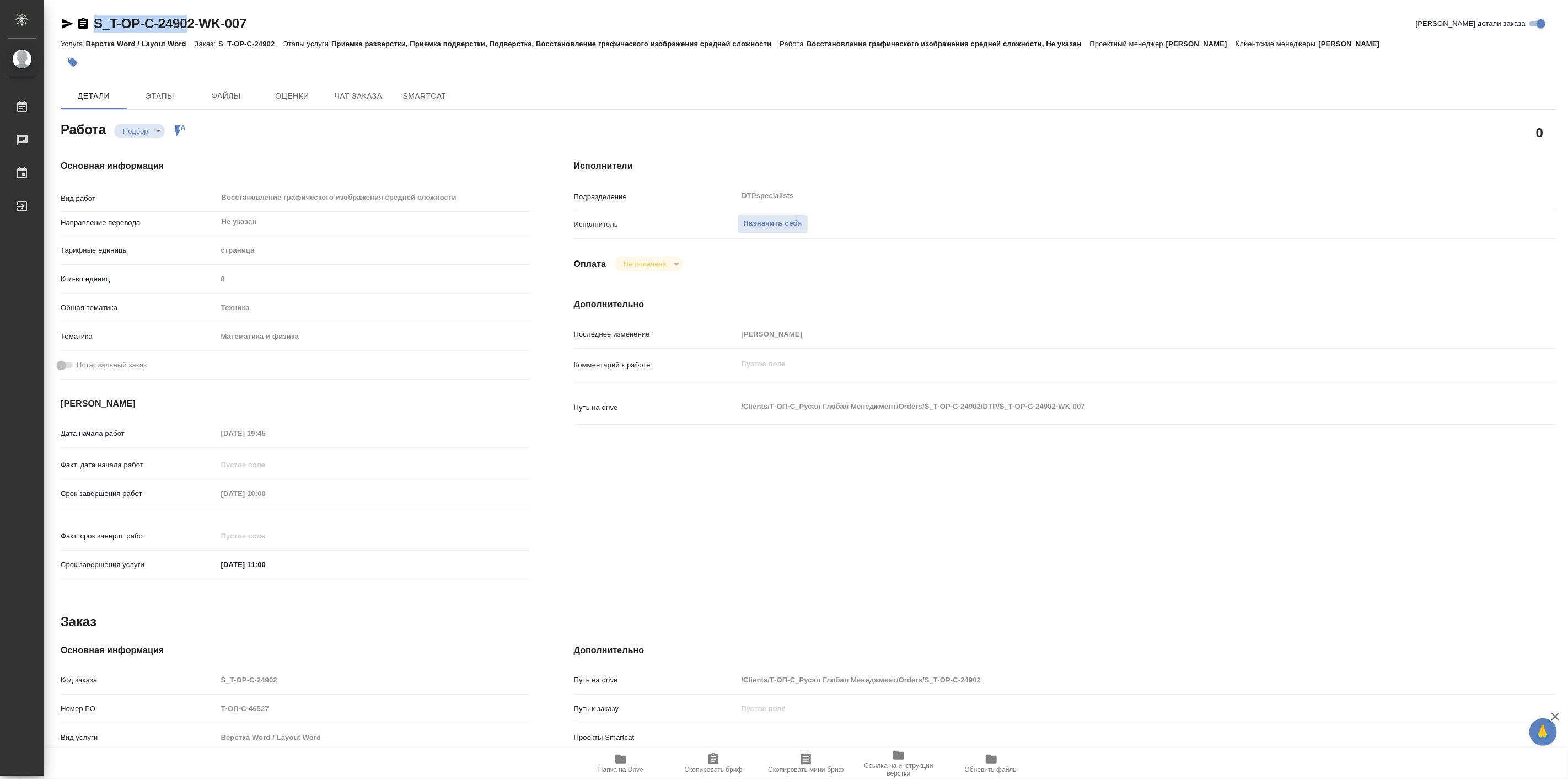
type textarea "x"
drag, startPoint x: 95, startPoint y: 13, endPoint x: 197, endPoint y: 21, distance: 102.3
click at [197, 21] on div "S_T-OP-C-24902-WK-007 Кратко детали заказа Услуга Верстка Word / Layout Word За…" at bounding box center [808, 469] width 1507 height 939
copy link "S_T-OP-C-24902"
click at [615, 753] on span "Папка на Drive" at bounding box center [620, 762] width 79 height 21
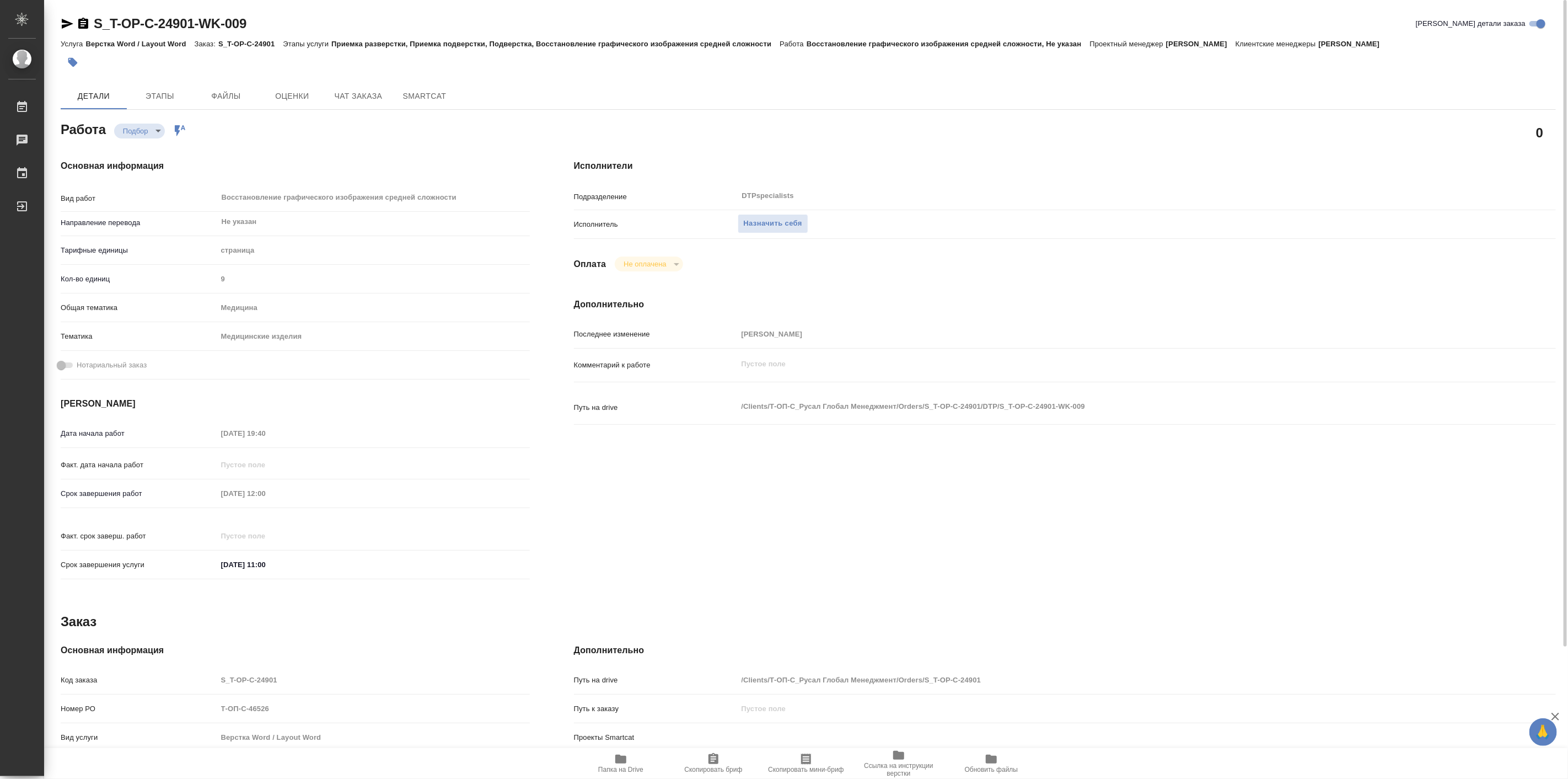
click at [488, 145] on div "Основная информация Вид работ Восстановление графического изображения средней с…" at bounding box center [296, 372] width 513 height 470
click at [779, 224] on span "Назначить себя" at bounding box center [773, 224] width 59 height 13
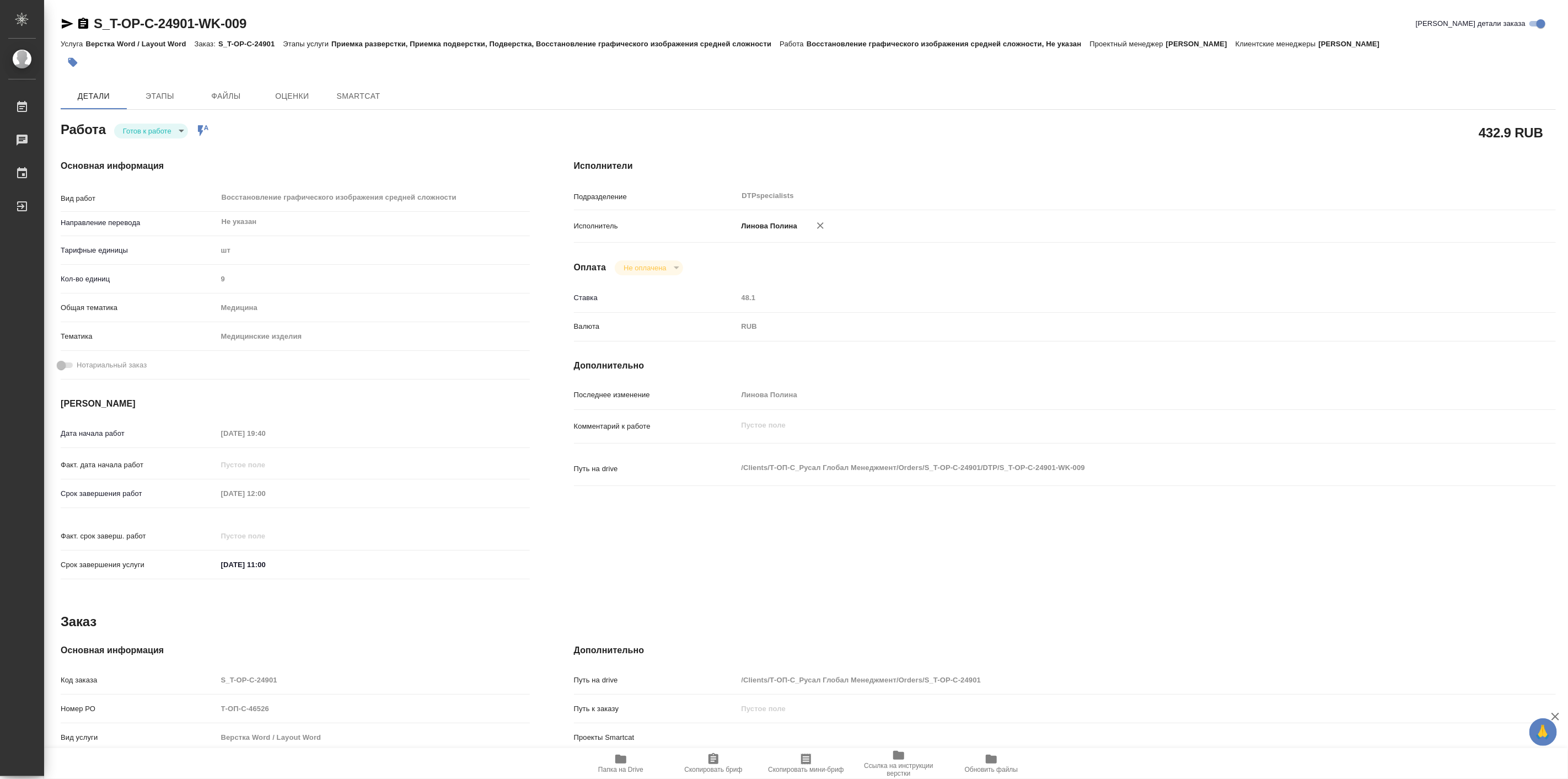
type textarea "x"
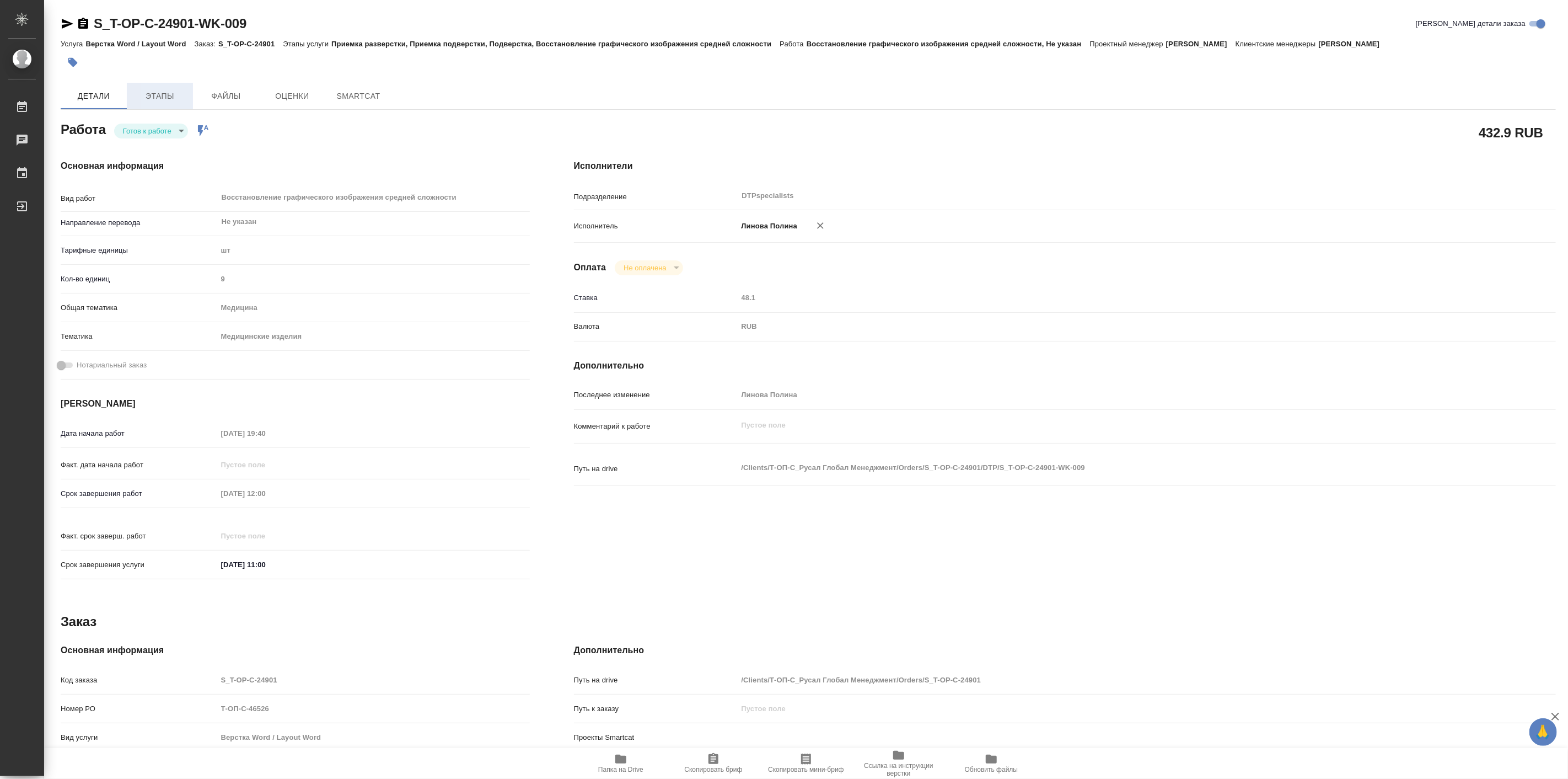
type textarea "x"
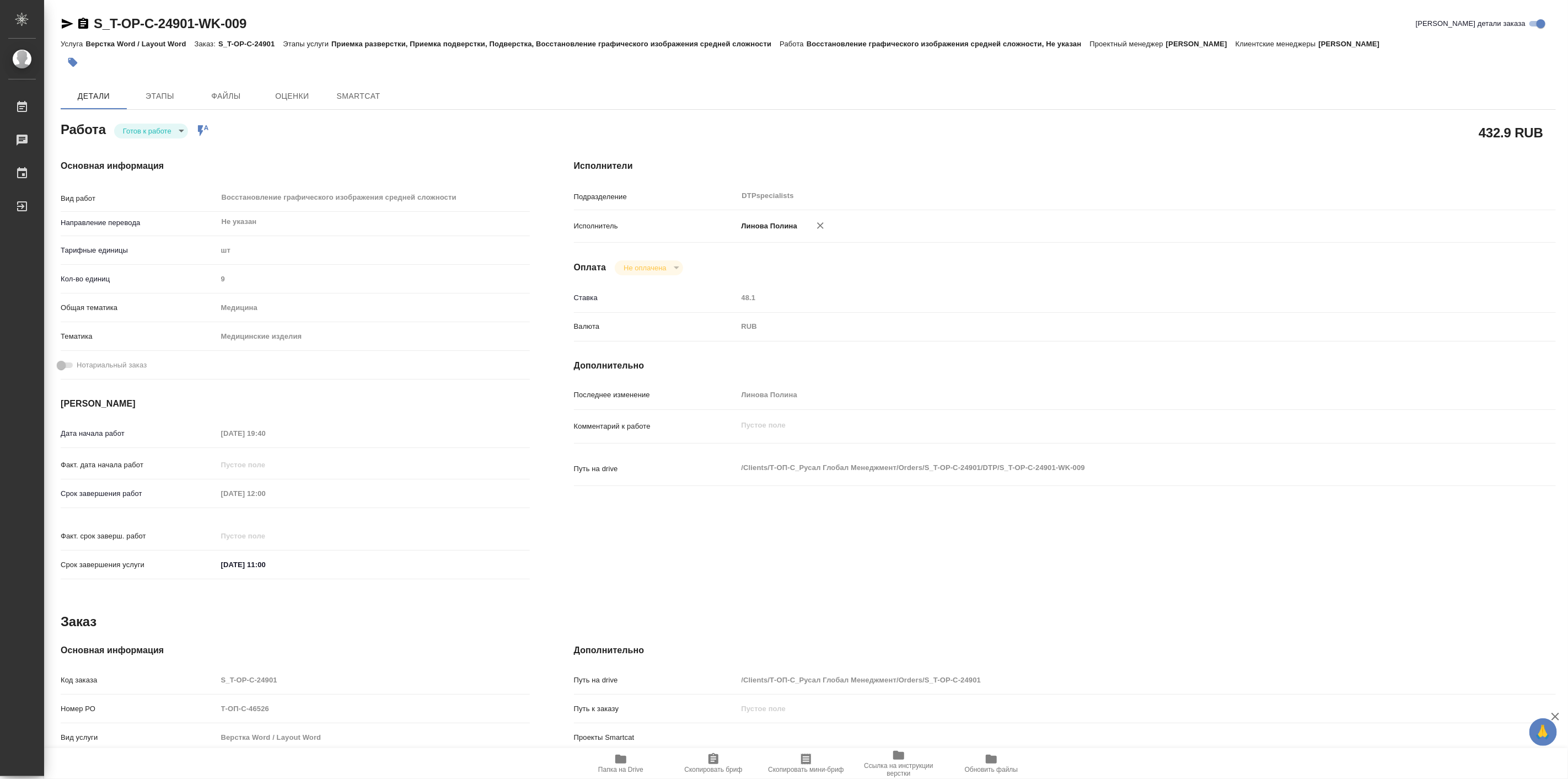
type textarea "x"
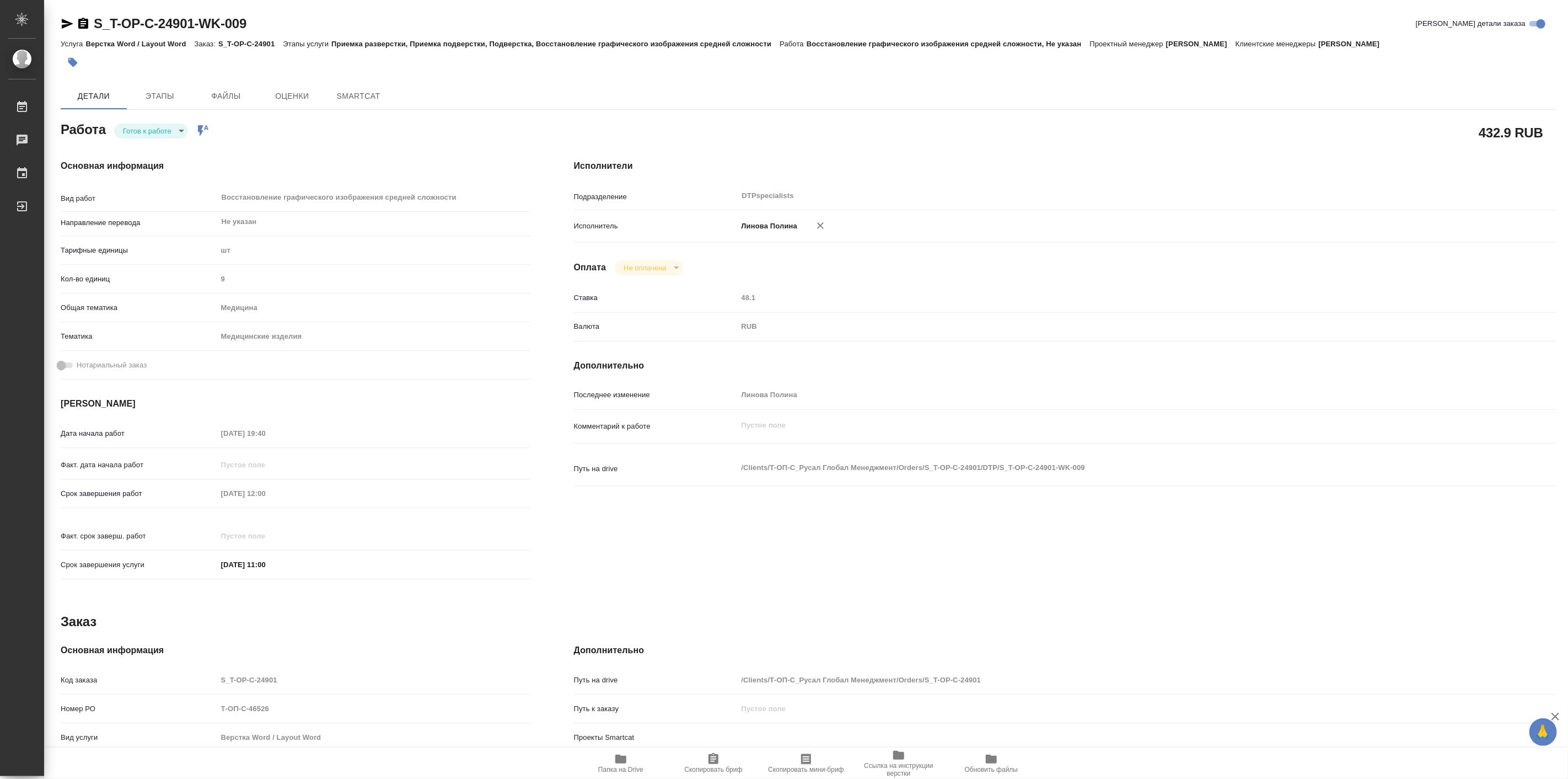
type textarea "x"
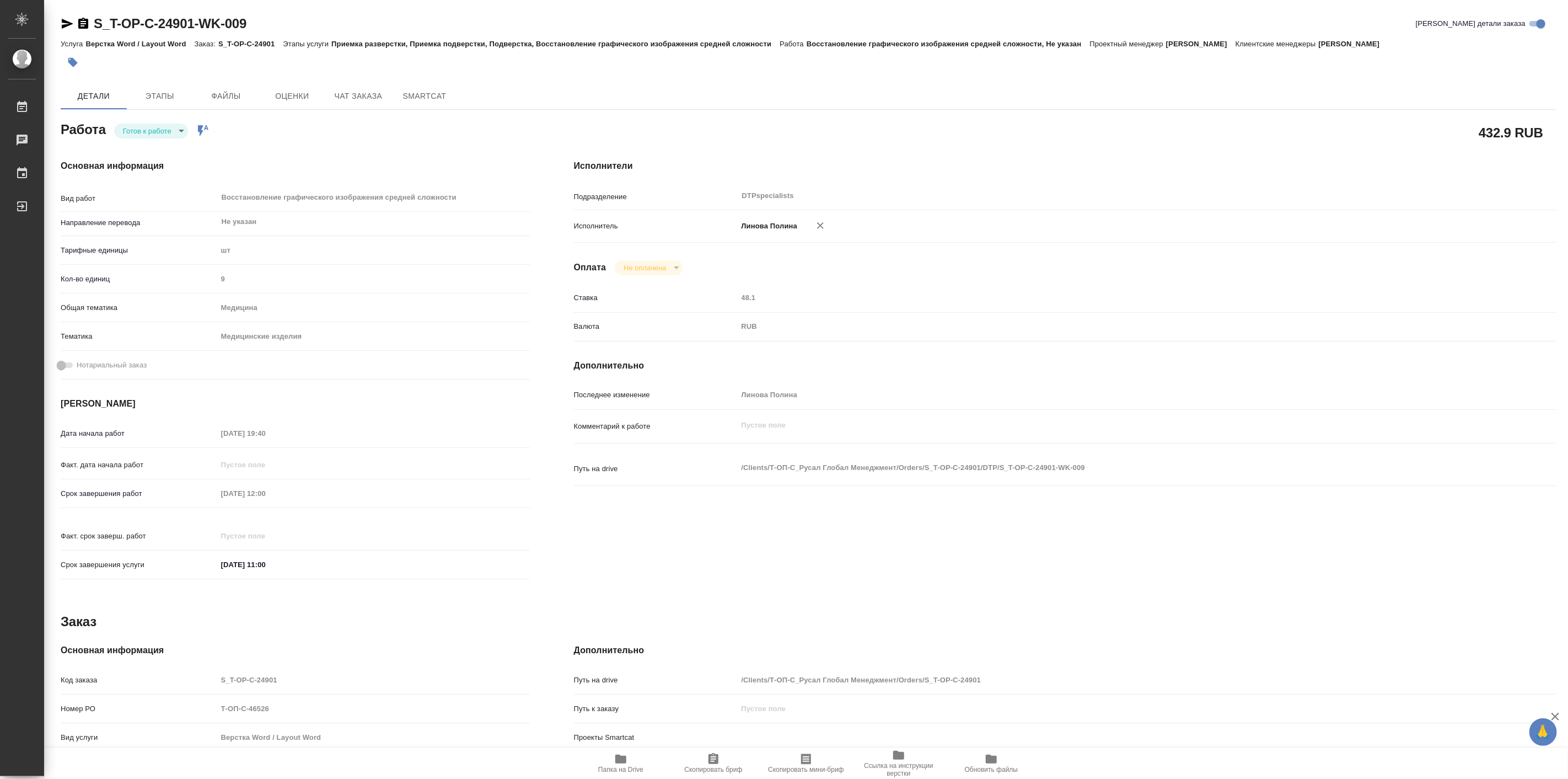
type textarea "x"
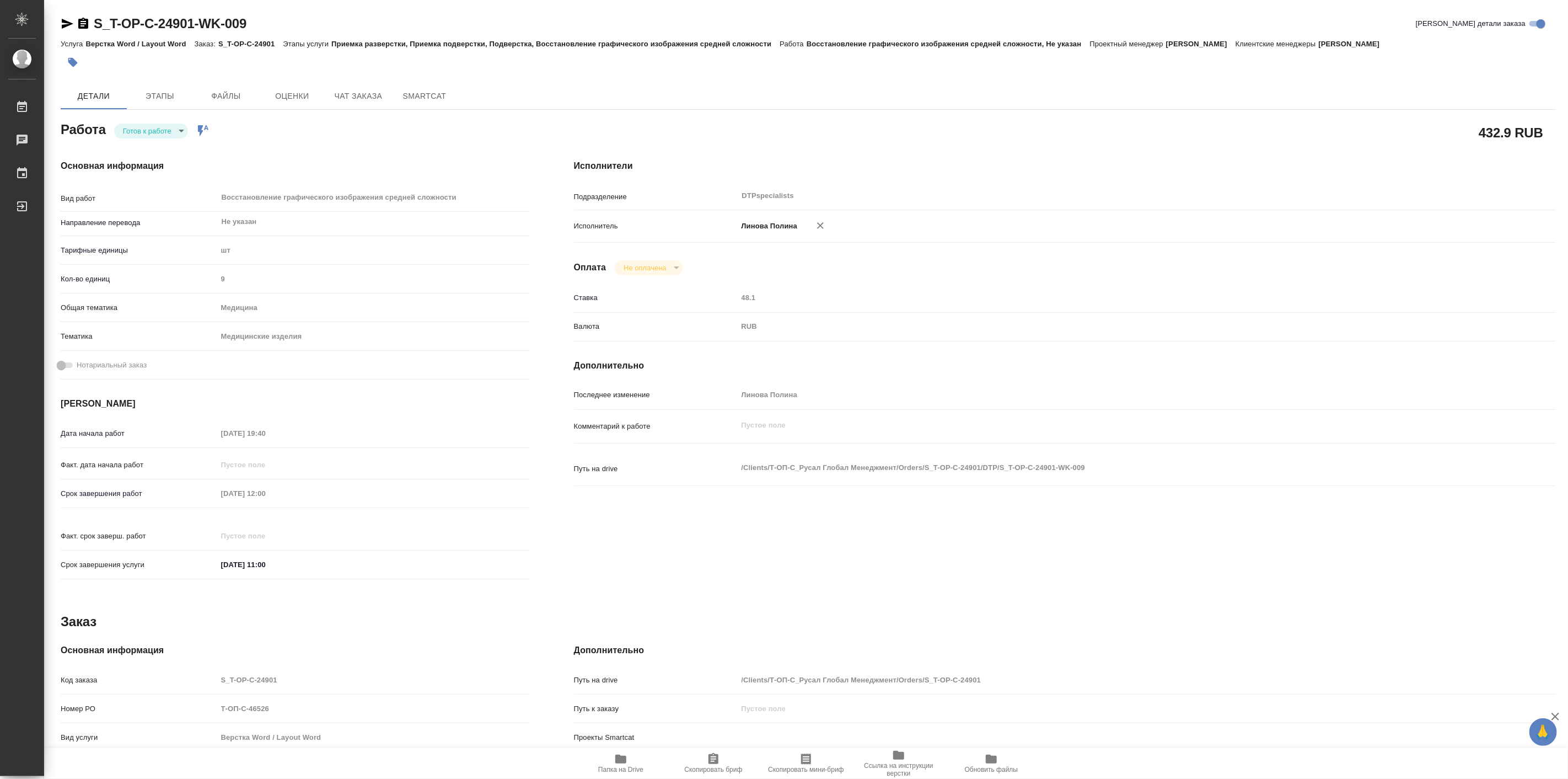
click at [176, 131] on body "🙏 .cls-1 fill:#fff; AWATERA Linova Polina Работы Чаты График Выйти S_T-OP-C-249…" at bounding box center [784, 390] width 1568 height 779
type textarea "x"
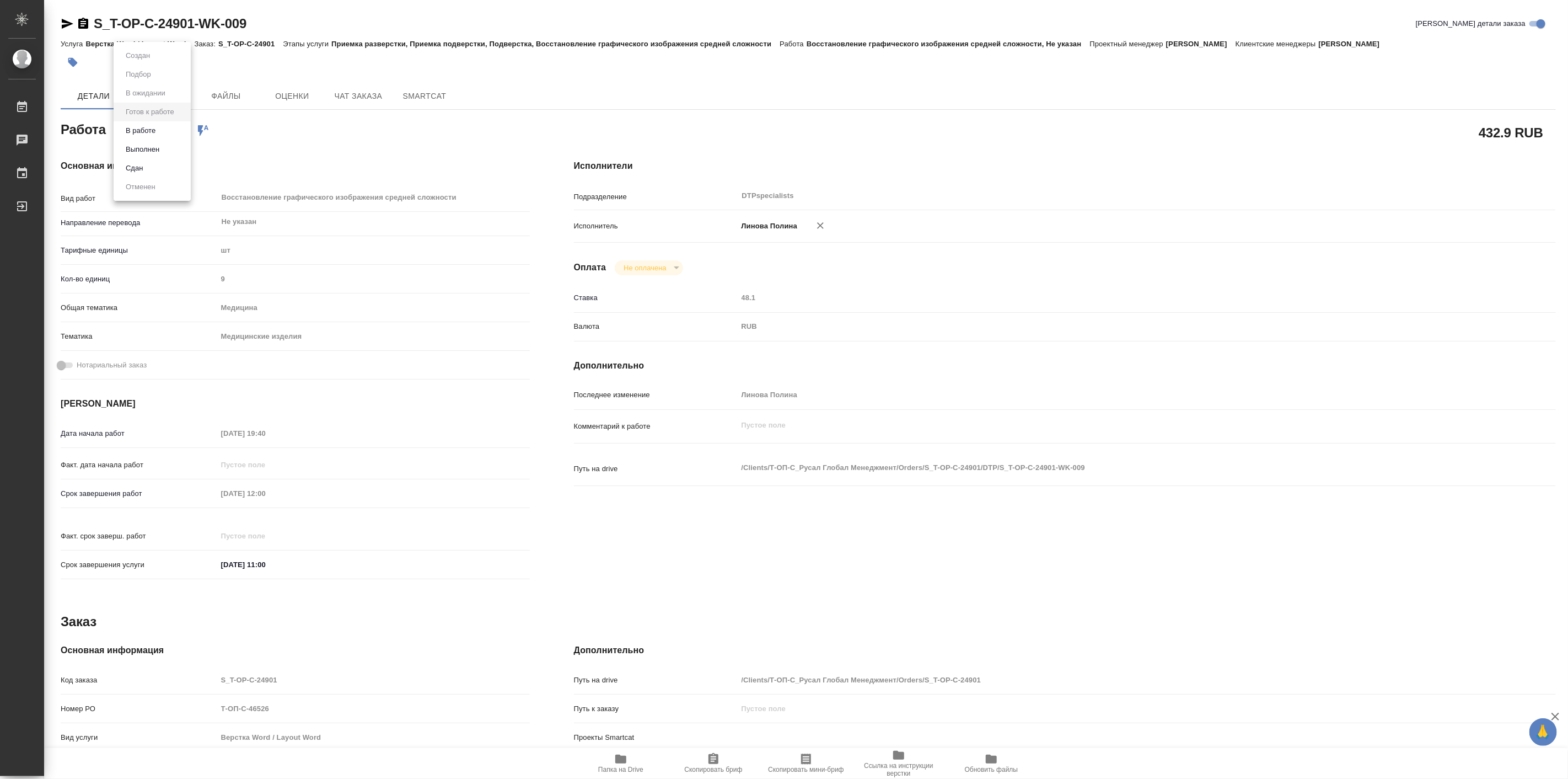
type textarea "x"
click at [159, 132] on button "В работе" at bounding box center [141, 131] width 36 height 12
type textarea "x"
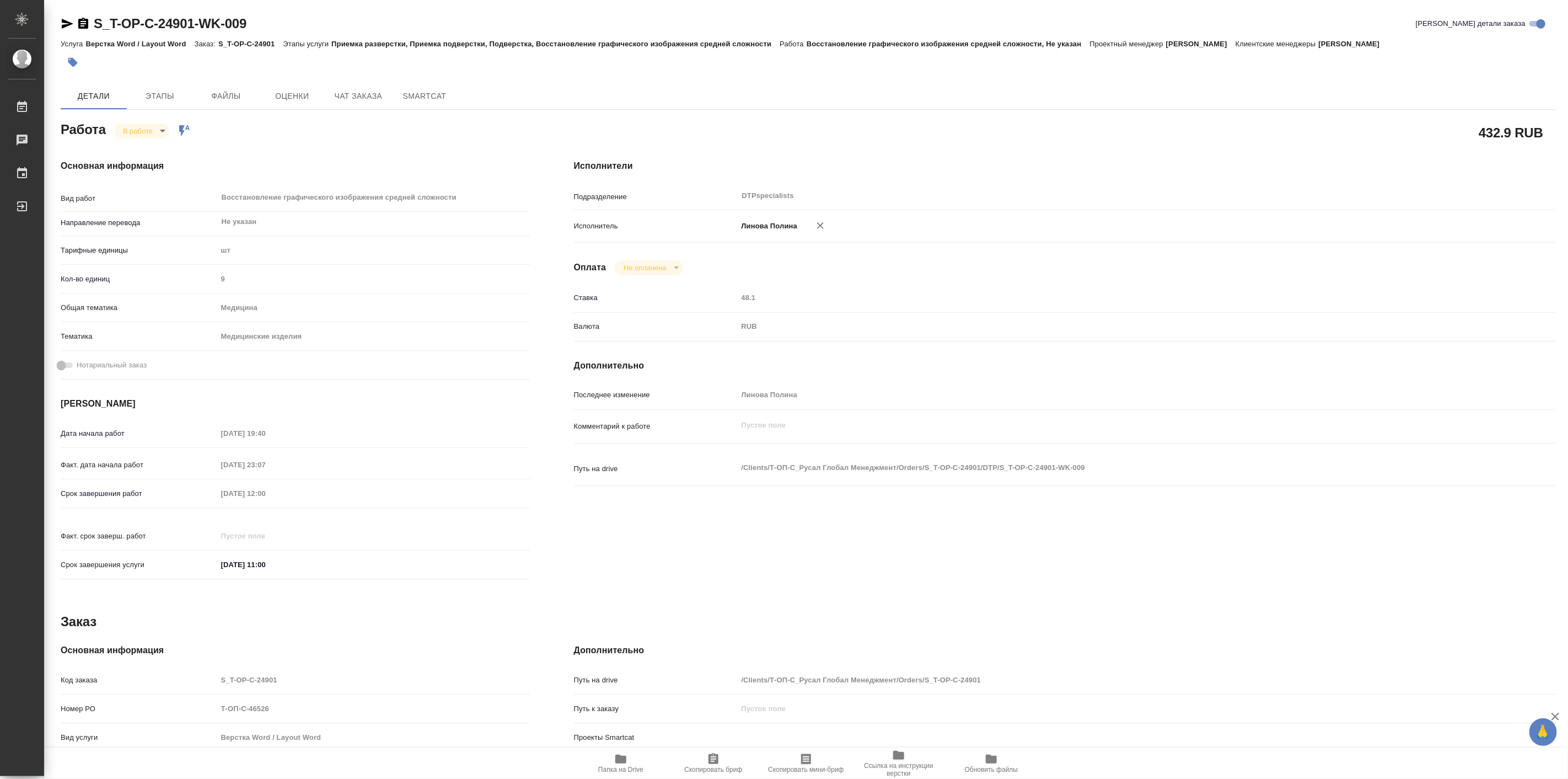
type textarea "x"
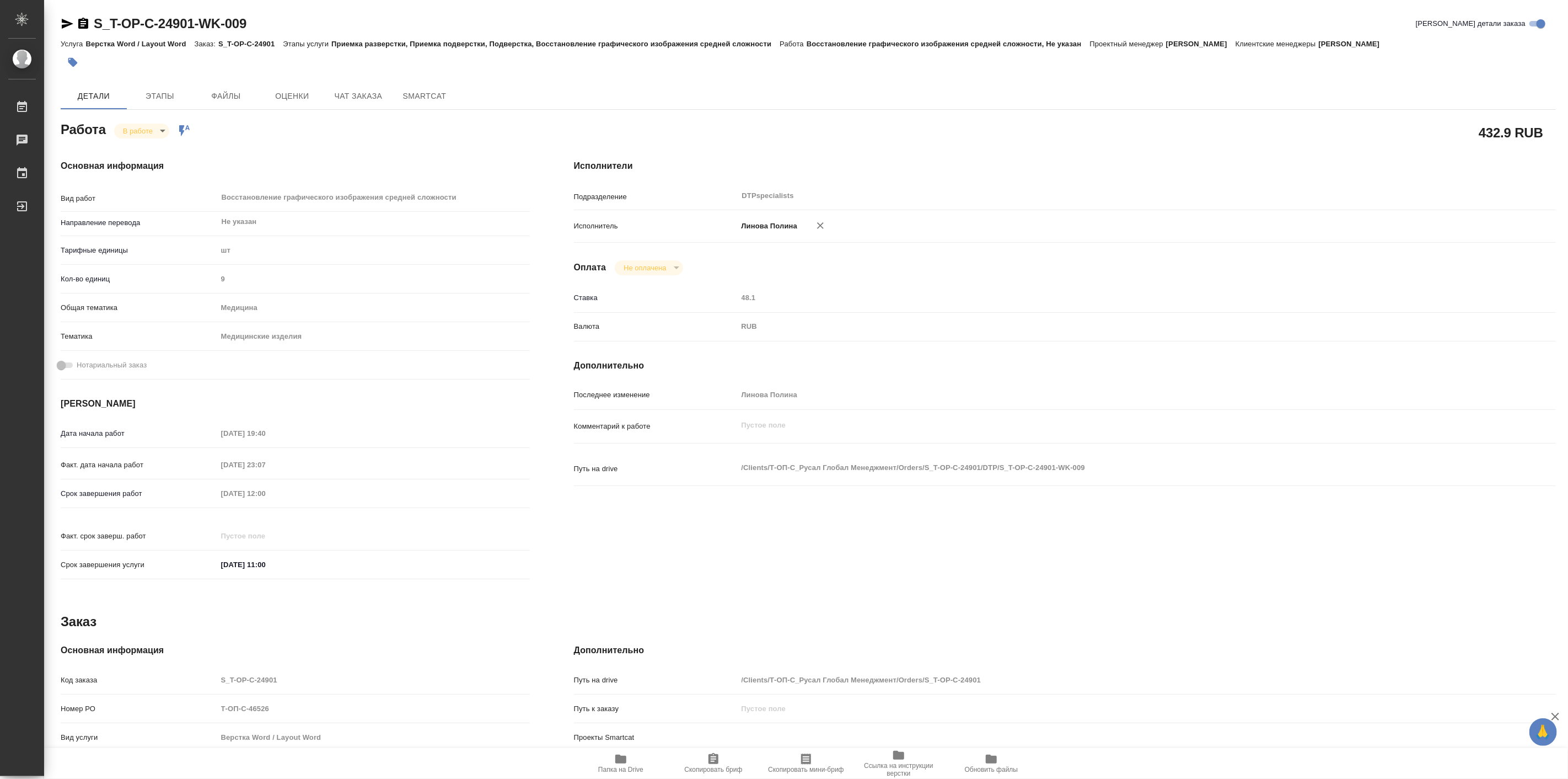
type textarea "x"
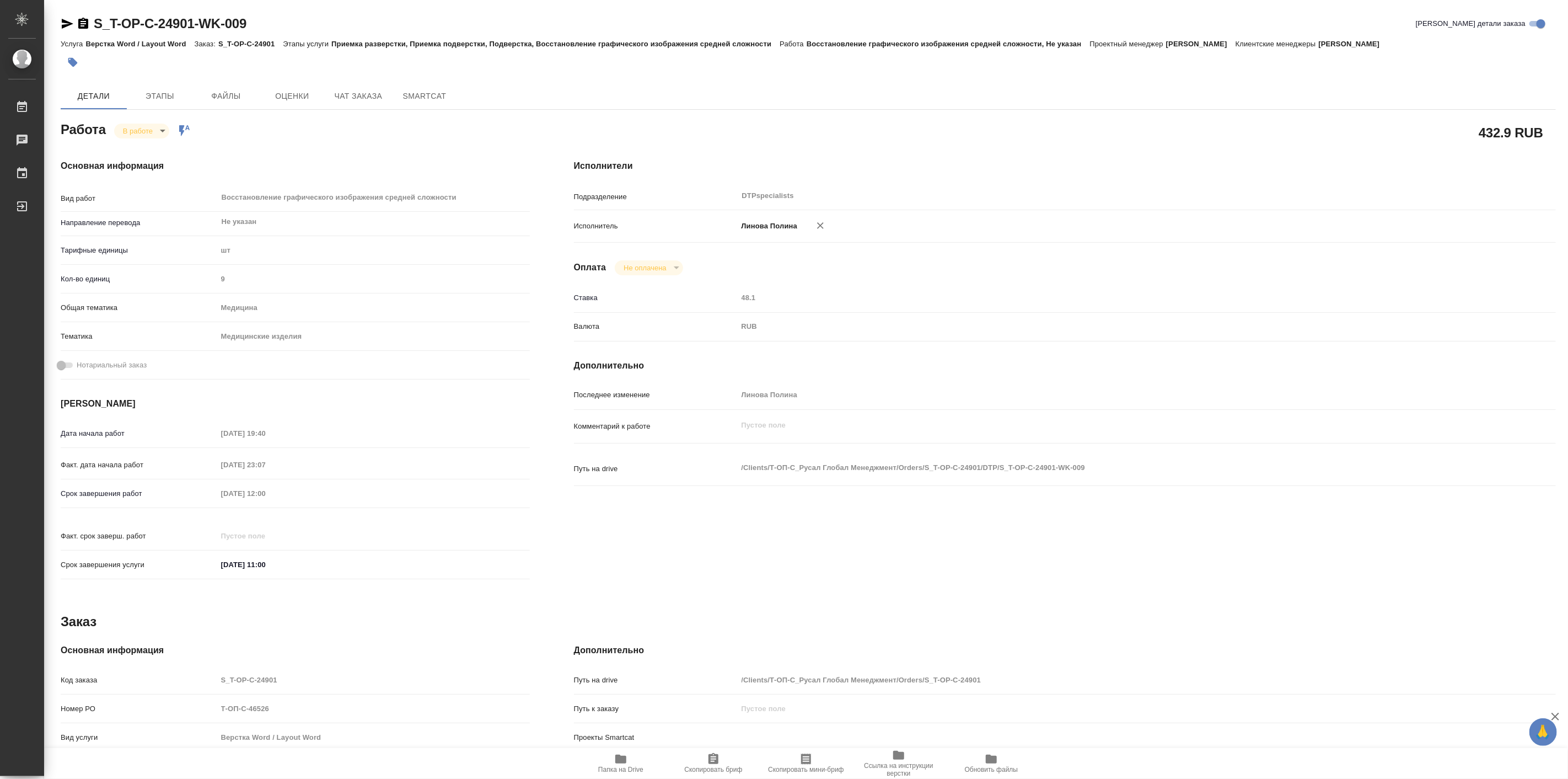
type textarea "x"
